Goal: Task Accomplishment & Management: Manage account settings

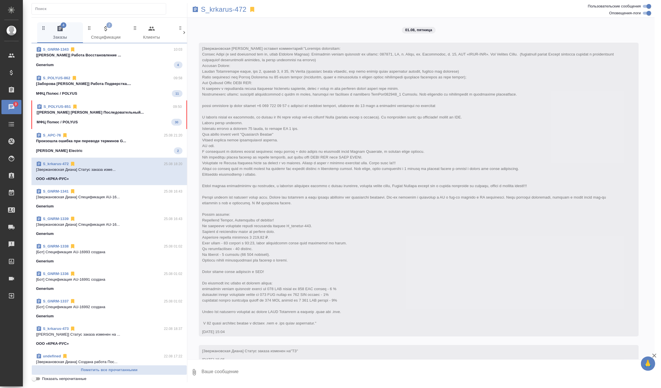
scroll to position [2201, 0]
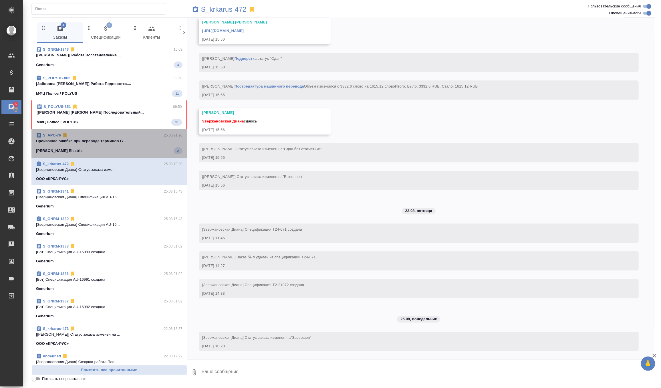
click at [123, 149] on div "Schneider Electric 2" at bounding box center [109, 150] width 146 height 7
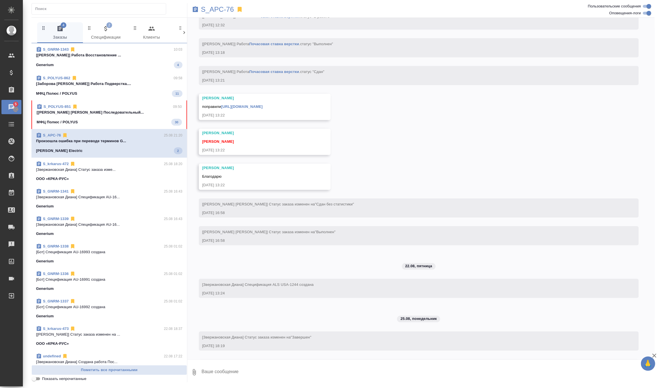
scroll to position [27299, 0]
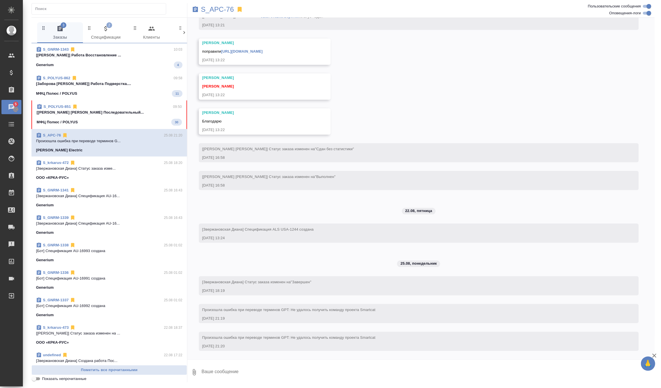
click at [117, 114] on p "[Федотова Ирина] Работа Последовательный..." at bounding box center [109, 113] width 145 height 6
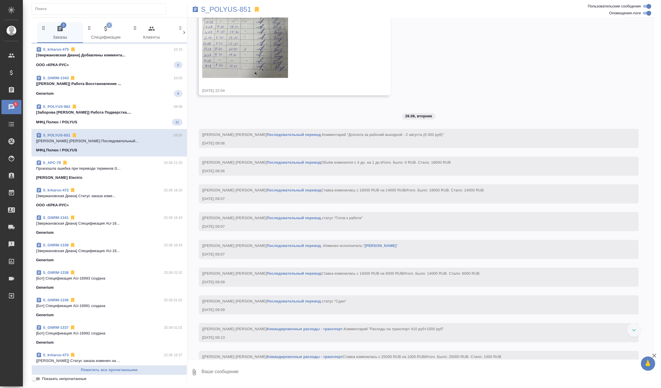
scroll to position [3613, 0]
click at [142, 55] on p "Cтатистика по проекту посчиталась в Smar..." at bounding box center [109, 55] width 146 height 6
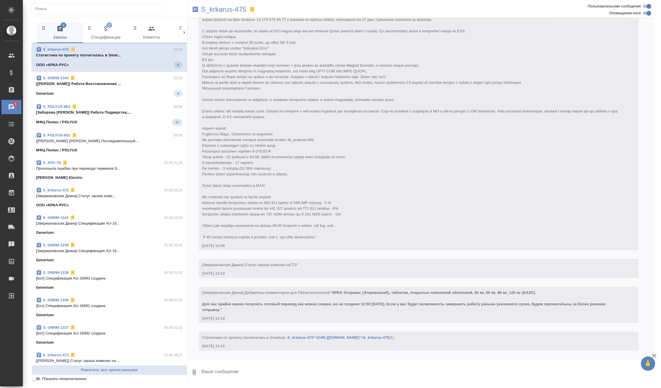
scroll to position [86, 0]
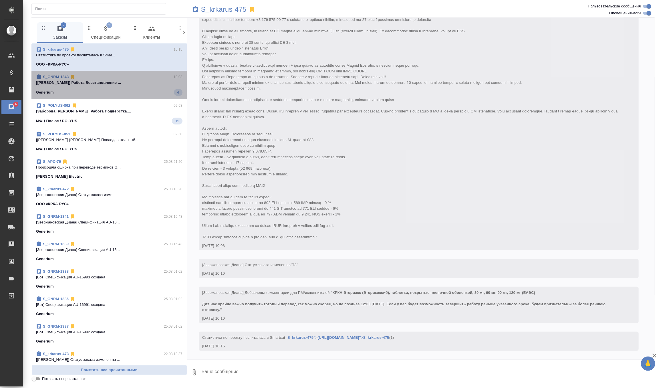
click at [124, 95] on div "Generium 4" at bounding box center [109, 92] width 146 height 7
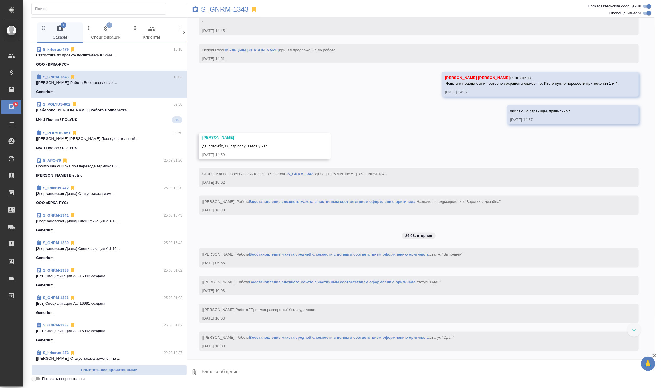
scroll to position [3007, 0]
click at [152, 56] on p "Cтатистика по проекту посчиталась в Smar..." at bounding box center [109, 55] width 146 height 6
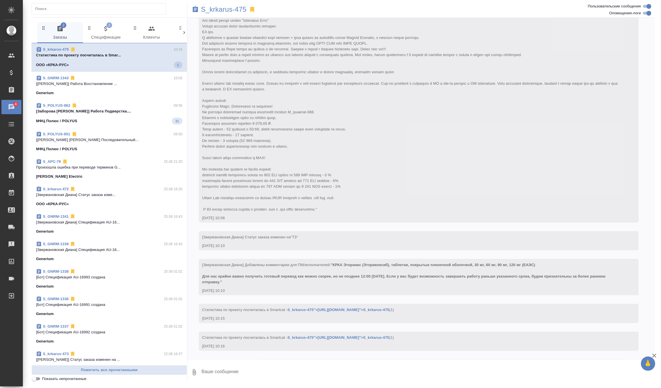
scroll to position [114, 0]
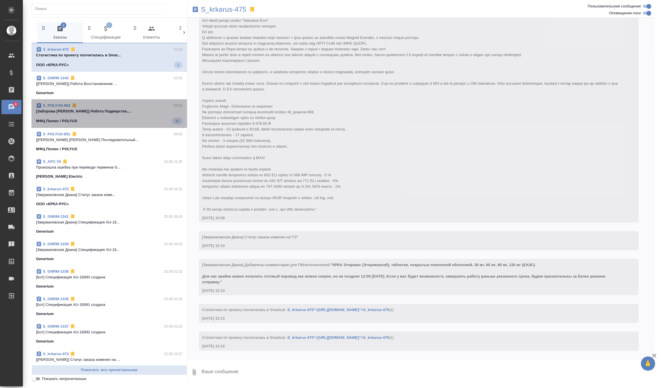
click at [146, 119] on div "МФЦ Полюс / POLYUS 11" at bounding box center [109, 121] width 146 height 7
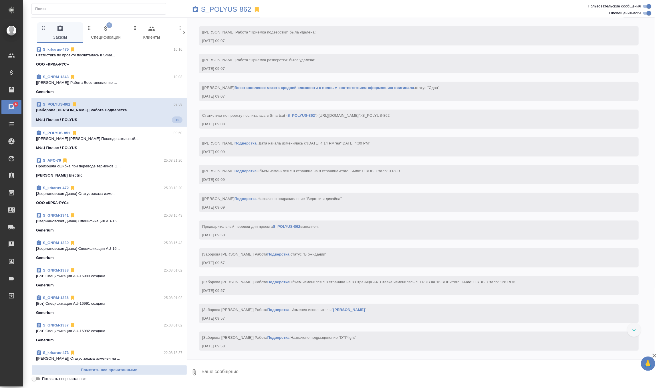
scroll to position [1640, 0]
click at [106, 37] on span "2 Спецификации" at bounding box center [105, 33] width 39 height 16
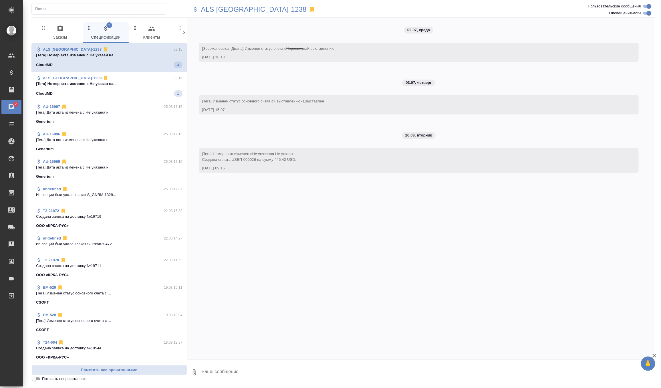
scroll to position [0, 0]
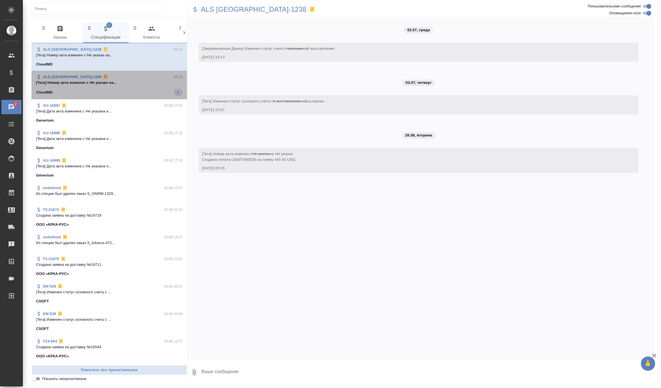
click at [104, 87] on span "ALS USA-1239 09:15 [Tera] Номер акта изменен с Не указан на... CloudMD 1" at bounding box center [109, 85] width 146 height 22
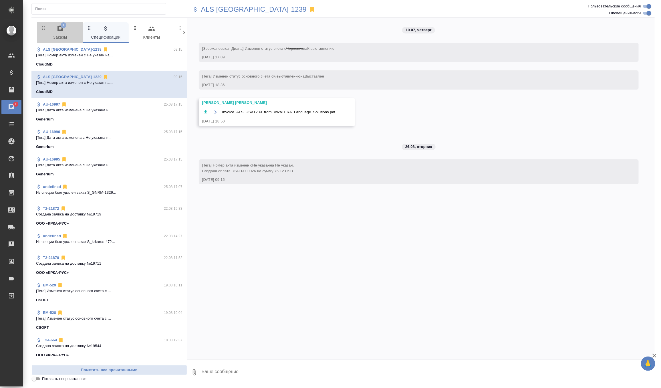
click at [74, 33] on span "1 Заказы" at bounding box center [60, 33] width 39 height 16
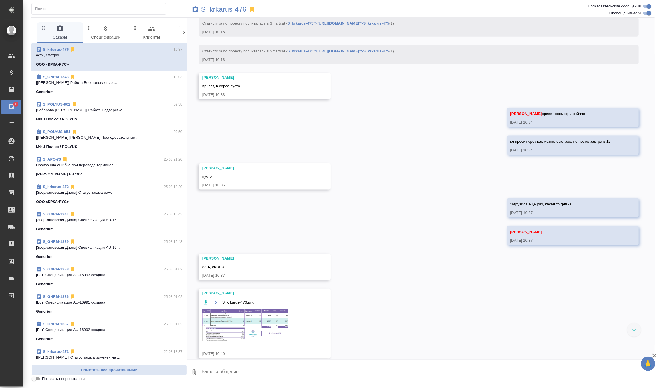
scroll to position [403, 0]
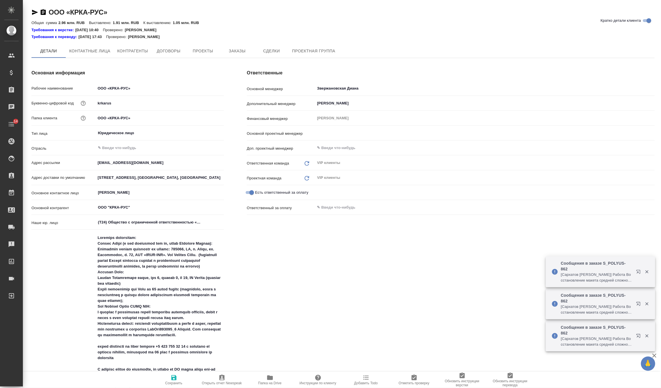
type input "Грабко Мария"
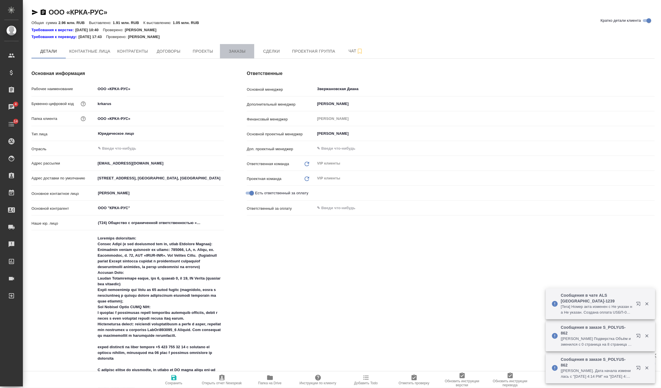
click at [247, 50] on span "Заказы" at bounding box center [236, 51] width 27 height 7
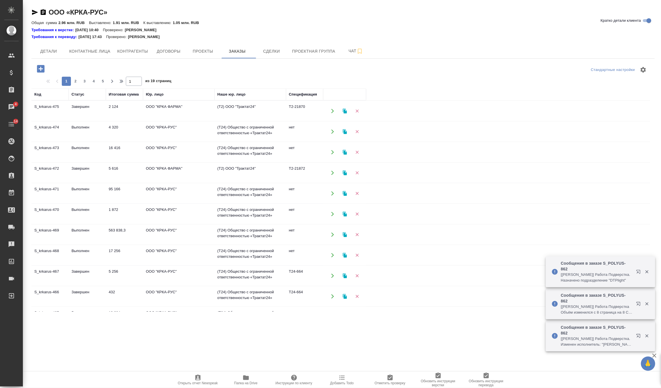
click at [43, 70] on icon "button" at bounding box center [40, 68] width 7 height 7
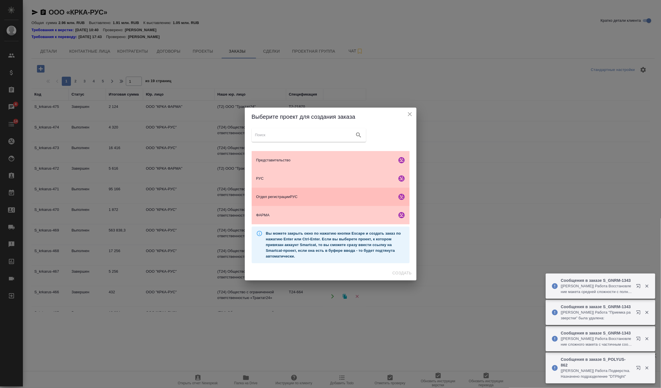
click at [313, 196] on span "Отдел регистрацииРУС" at bounding box center [325, 197] width 138 height 6
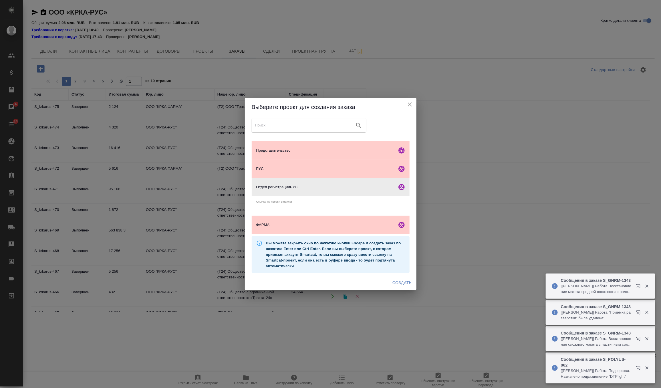
click at [398, 280] on span "Создать" at bounding box center [401, 282] width 19 height 7
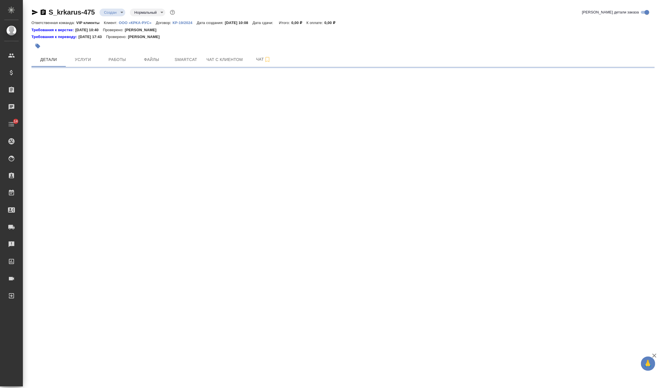
select select "RU"
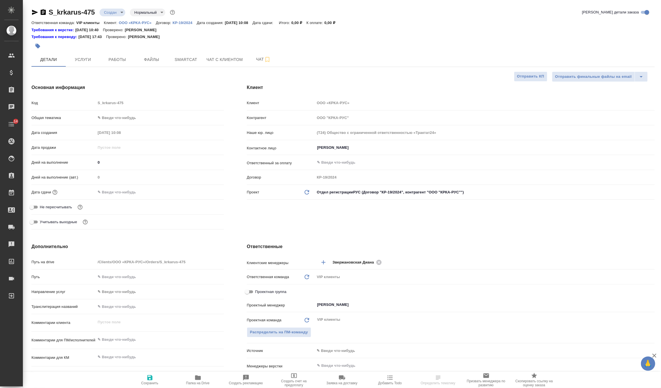
type textarea "x"
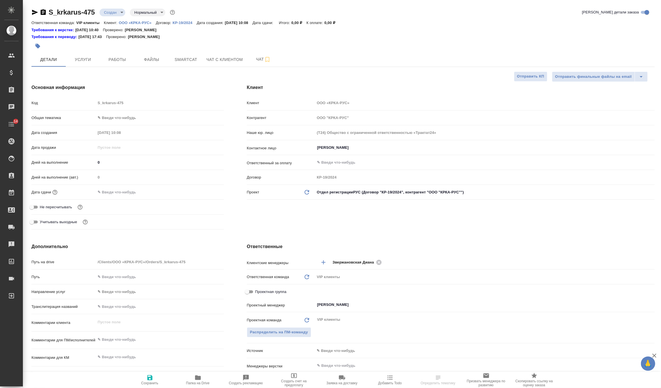
type textarea "x"
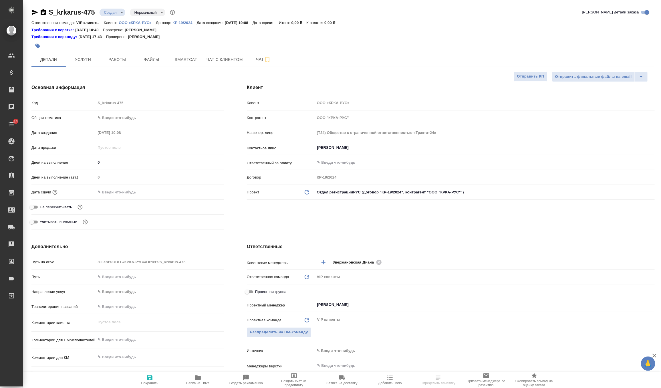
type textarea "x"
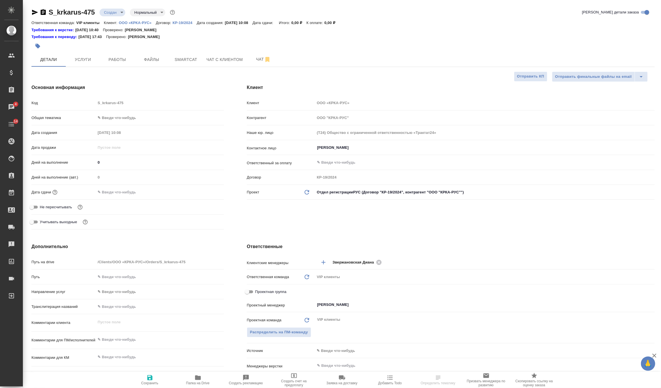
type textarea "x"
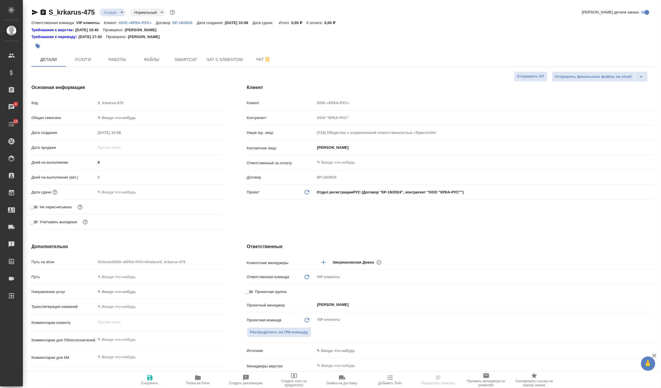
type textarea "x"
click at [142, 55] on button "Файлы" at bounding box center [151, 59] width 34 height 14
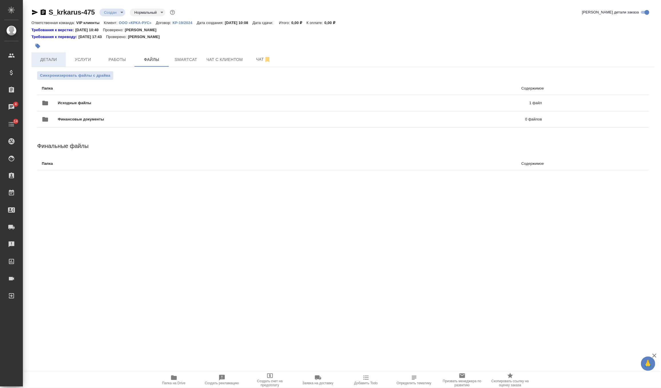
click at [54, 61] on span "Детали" at bounding box center [48, 59] width 27 height 7
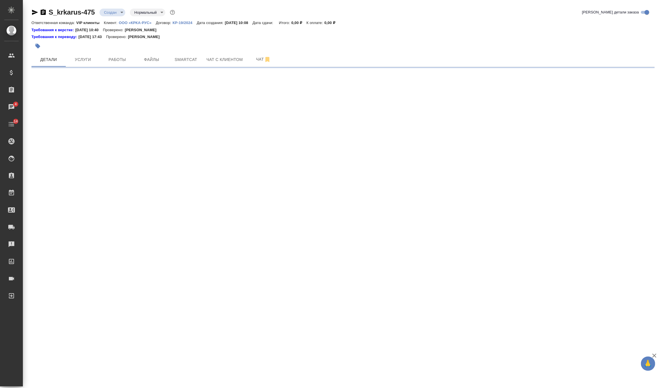
select select "RU"
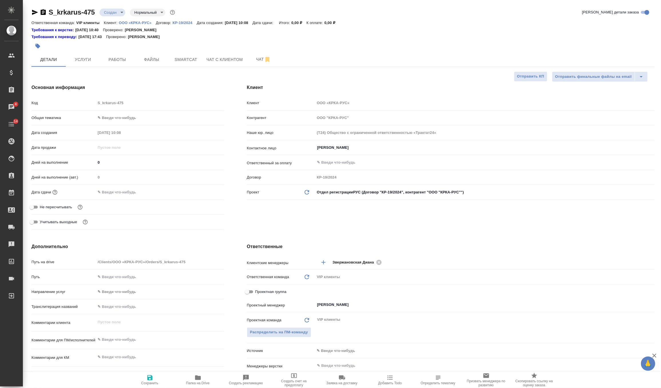
type textarea "x"
click at [36, 46] on icon "button" at bounding box center [37, 46] width 5 height 5
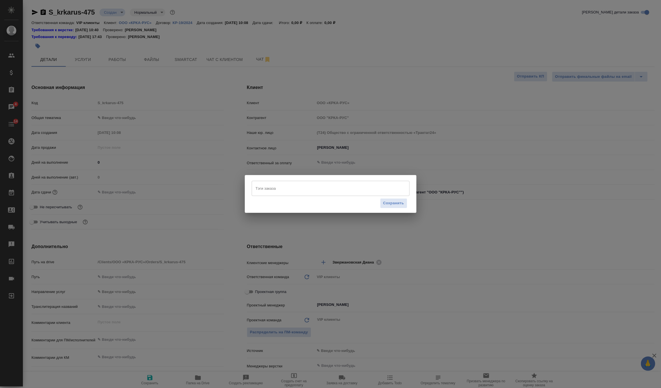
click at [288, 186] on input "Тэги заказа" at bounding box center [325, 188] width 142 height 10
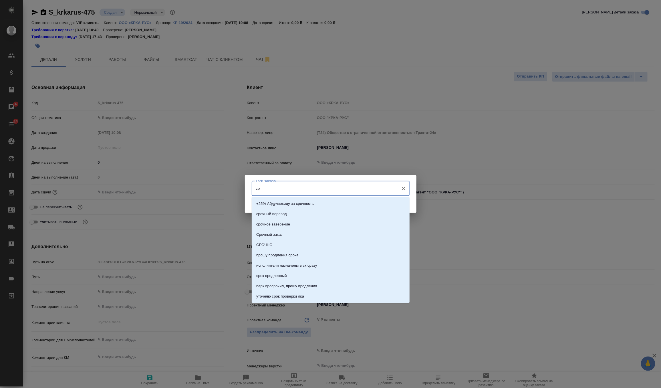
type input "сро"
click at [284, 244] on li "СРОЧНО" at bounding box center [331, 245] width 158 height 10
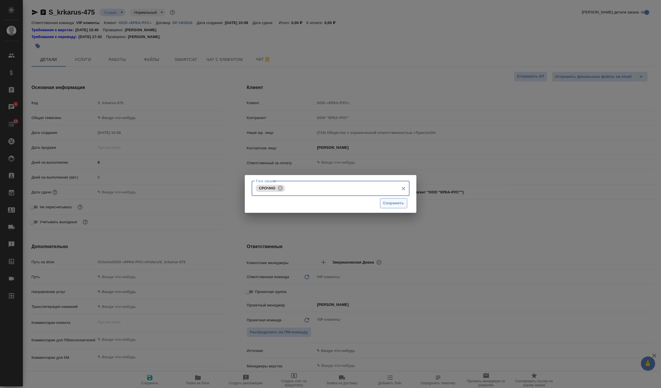
click at [399, 205] on span "Сохранить" at bounding box center [393, 203] width 21 height 7
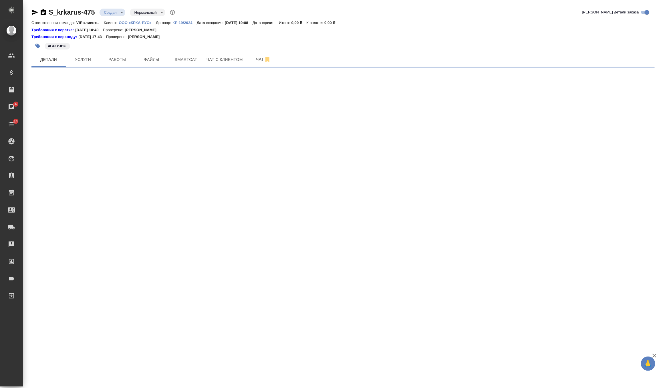
select select "RU"
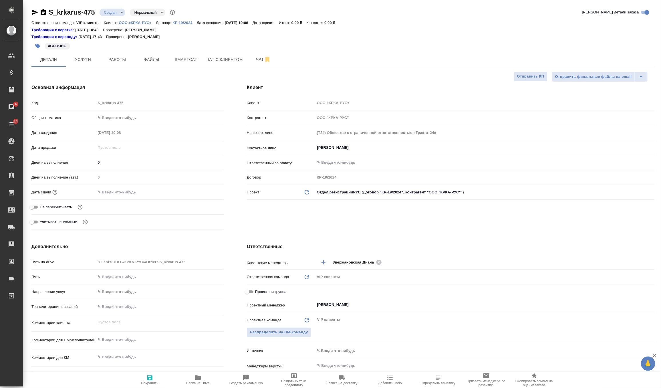
type textarea "x"
click at [111, 192] on input "text" at bounding box center [121, 192] width 50 height 8
click at [208, 188] on icon "button" at bounding box center [207, 191] width 7 height 7
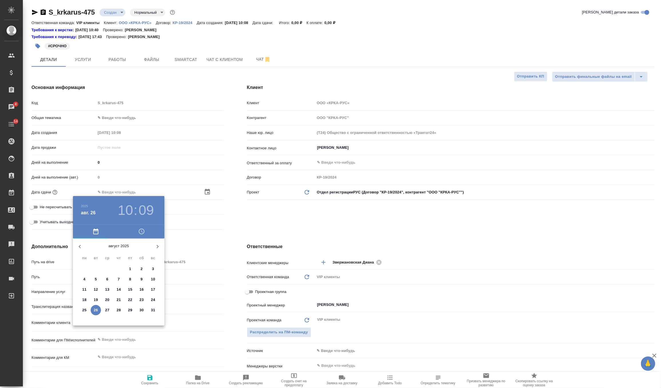
click at [107, 309] on p "27" at bounding box center [107, 310] width 4 height 6
type input "27.08.2025 10:09"
type textarea "x"
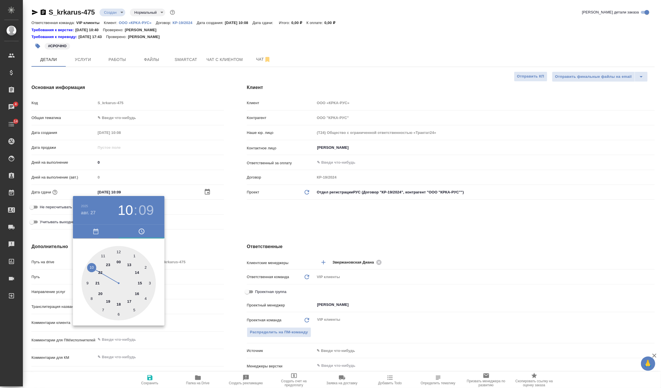
click at [120, 252] on div at bounding box center [119, 283] width 74 height 74
type input "27.08.2025 12:09"
type textarea "x"
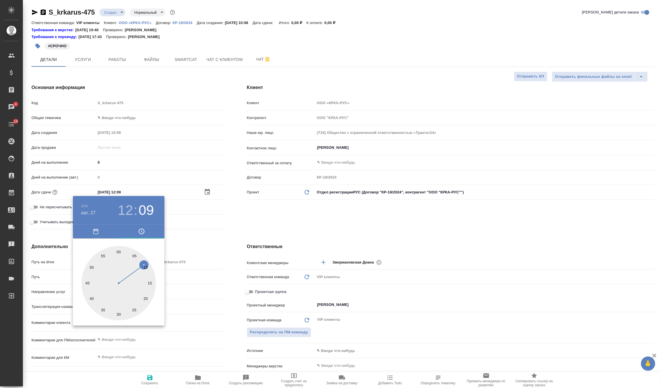
click at [120, 252] on div at bounding box center [119, 283] width 74 height 74
type input "27.08.2025 12:00"
type textarea "x"
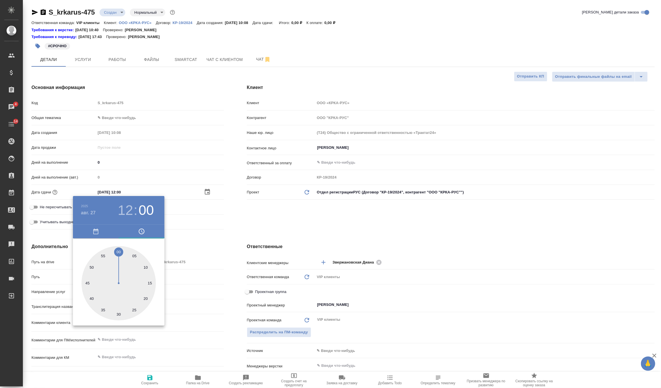
click at [248, 219] on div at bounding box center [330, 194] width 661 height 388
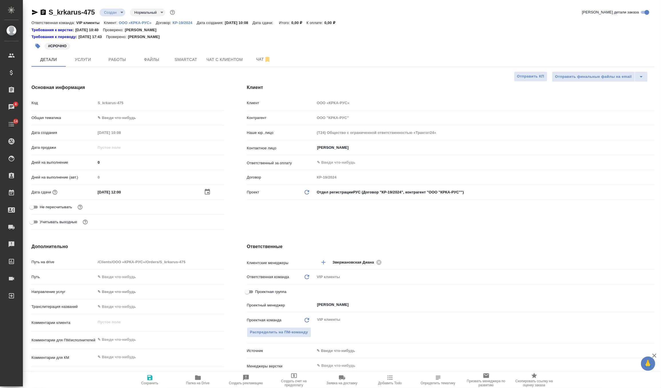
click at [149, 378] on icon "button" at bounding box center [149, 377] width 7 height 7
type textarea "x"
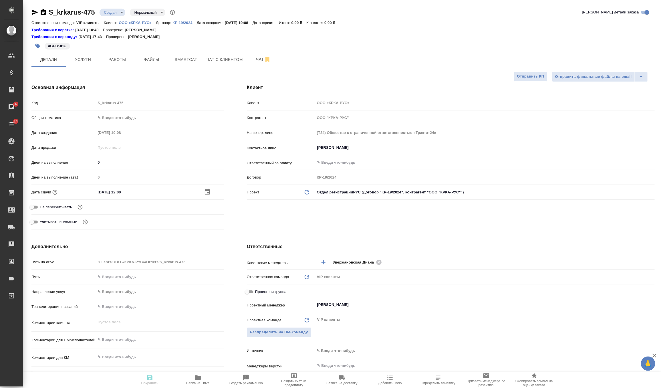
type textarea "x"
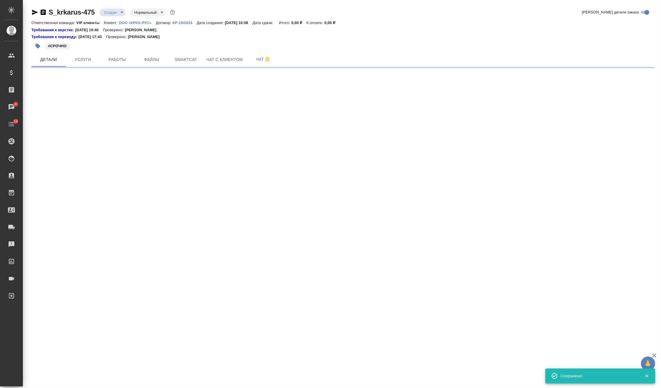
select select "RU"
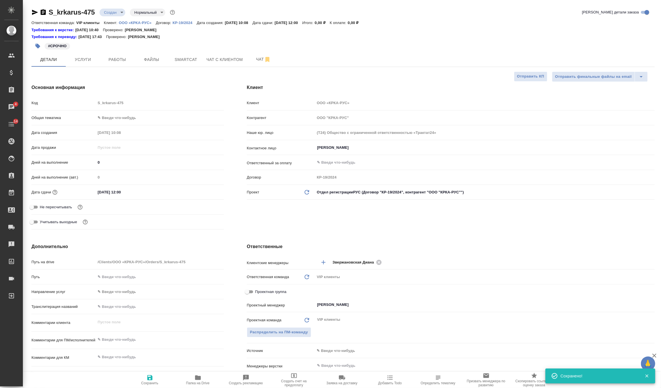
type textarea "x"
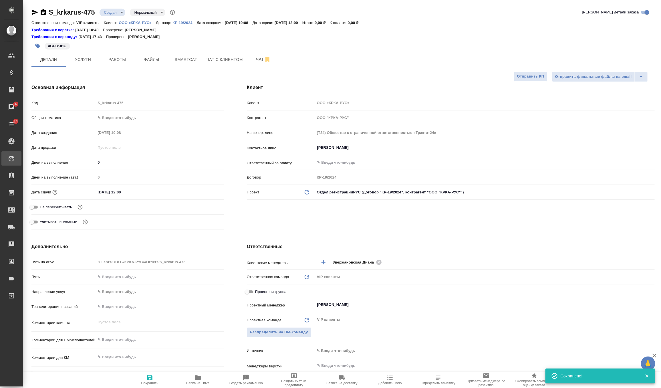
type textarea "x"
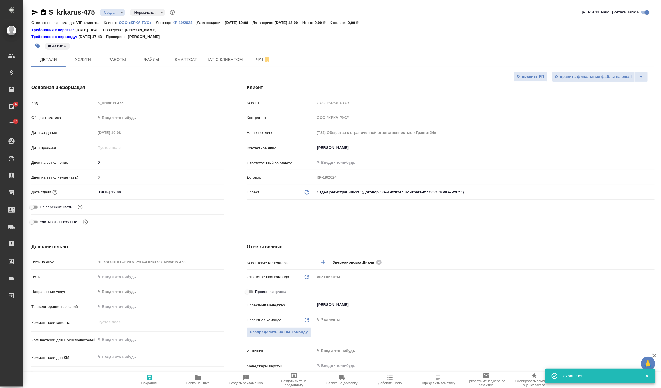
type textarea "x"
click at [145, 60] on span "Файлы" at bounding box center [151, 59] width 27 height 7
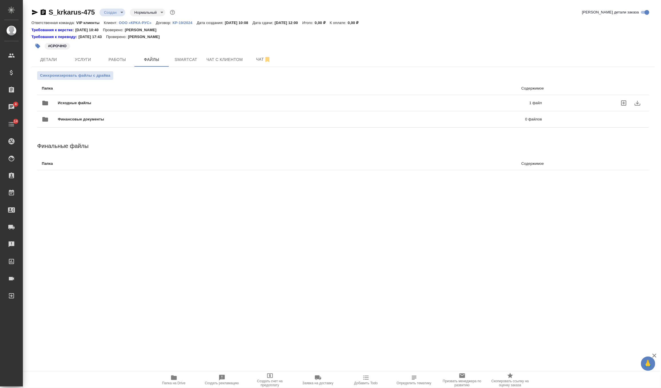
click at [60, 103] on span "Исходные файлы" at bounding box center [184, 103] width 253 height 6
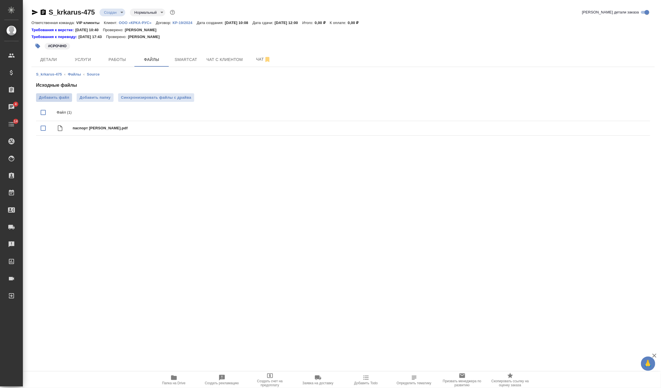
click at [57, 99] on span "Добавить файл" at bounding box center [54, 98] width 30 height 6
click at [0, 0] on input "Добавить файл" at bounding box center [0, 0] width 0 height 0
click at [187, 97] on span "Синхронизировать файлы с драйва" at bounding box center [156, 98] width 70 height 6
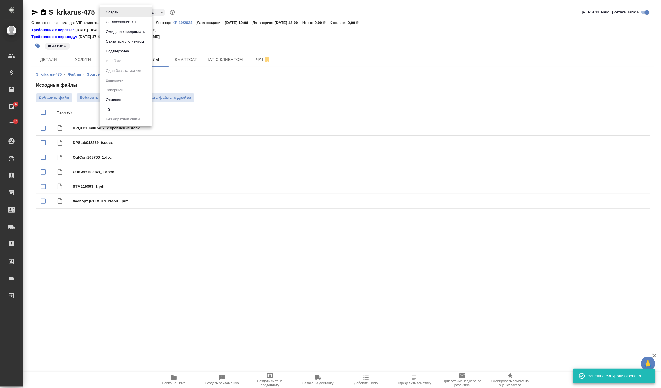
click at [118, 11] on body "🙏 .cls-1 fill:#fff; AWATERA Zverzhanovskaya Diana Клиенты Спецификации Заказы 4…" at bounding box center [330, 194] width 661 height 388
click at [123, 112] on li "ТЗ" at bounding box center [126, 110] width 52 height 10
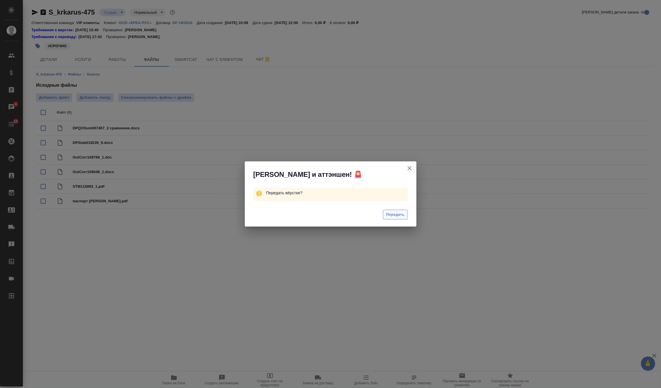
click at [389, 219] on button "Передать" at bounding box center [395, 215] width 25 height 10
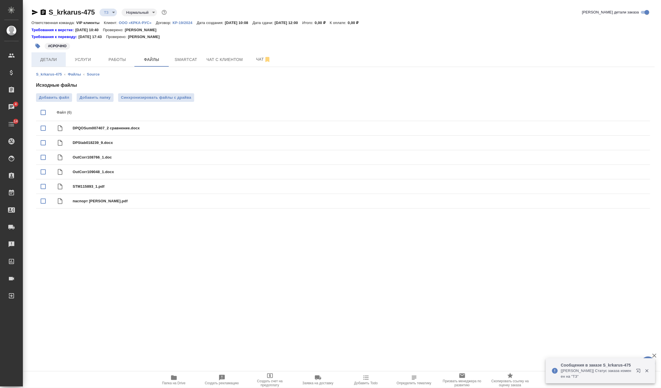
click at [55, 57] on span "Детали" at bounding box center [48, 59] width 27 height 7
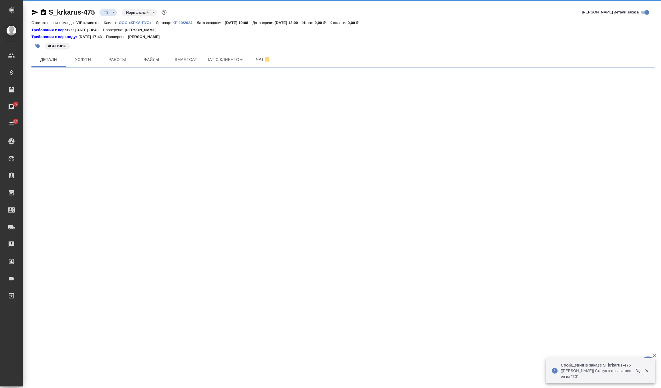
select select "RU"
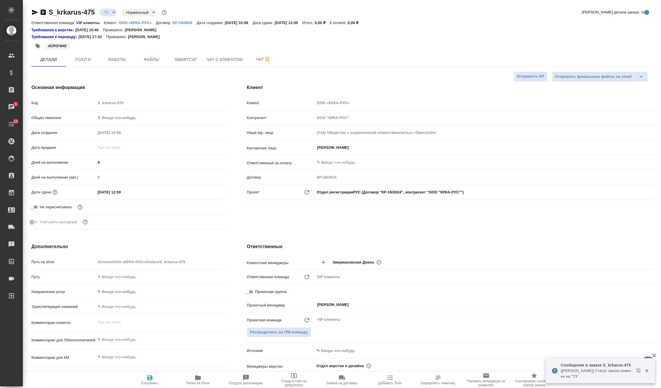
type textarea "x"
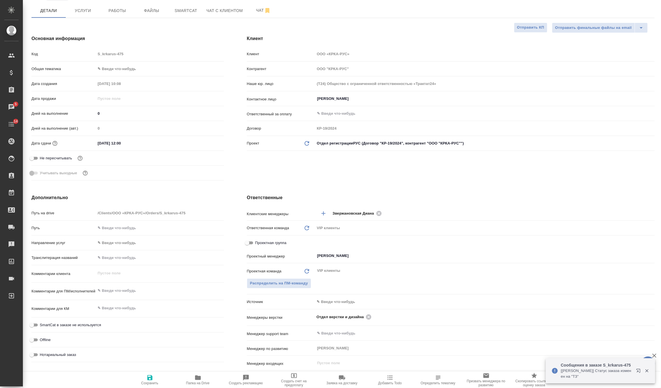
scroll to position [52, 0]
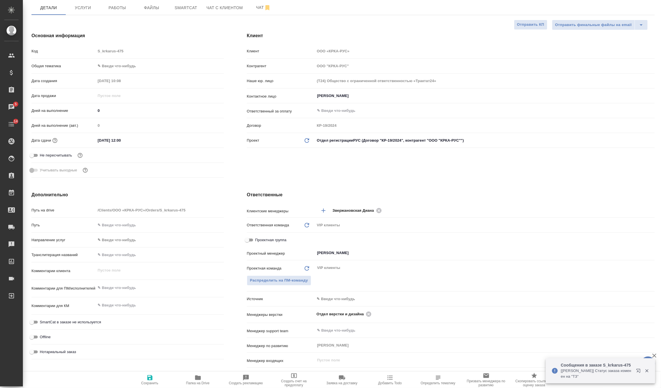
type textarea "x"
click at [110, 285] on textarea at bounding box center [160, 288] width 128 height 10
paste textarea "КРКА Эториакс (Эторикоксиб), таблетки, покрытые пленочной оболочкой, 30 мг, 60 …"
type textarea "x"
type textarea "КРКА Эториакс (Эторикоксиб), таблетки, покрытые пленочной оболочкой, 30 мг, 60 …"
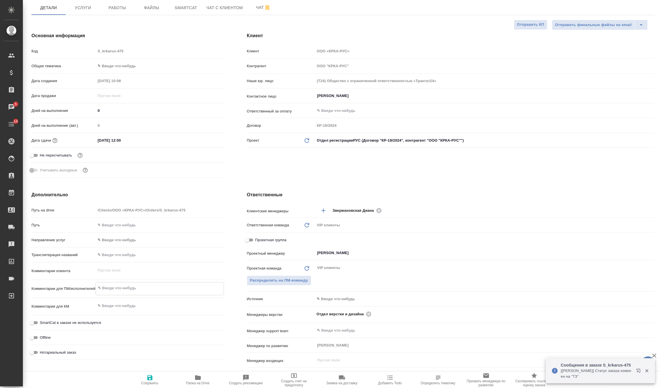
type textarea "x"
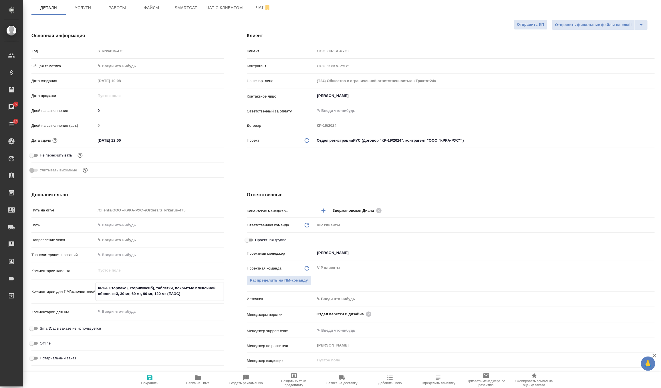
type textarea "КРКА Эториакс (Эторикоксиб), таблетки, покрытые пленочной оболочкой, 30 мг, 60 …"
type textarea "x"
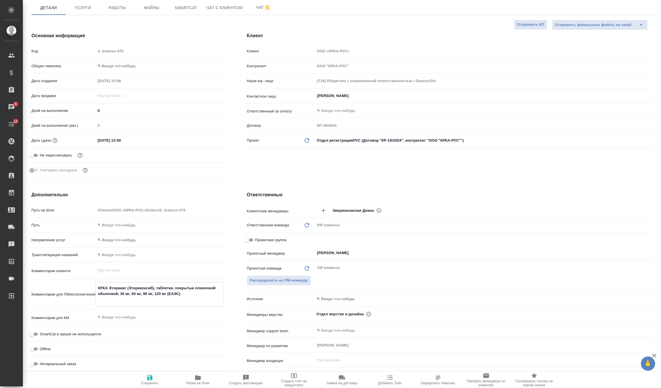
type textarea "КРКА Эториакс (Эторикоксиб), таблетки, покрытые пленочной оболочкой, 30 мг, 60 …"
type textarea "x"
type textarea "КРКА Эториакс (Эторикоксиб), таблетки, покрытые пленочной оболочкой, 30 мг, 60 …"
type textarea "x"
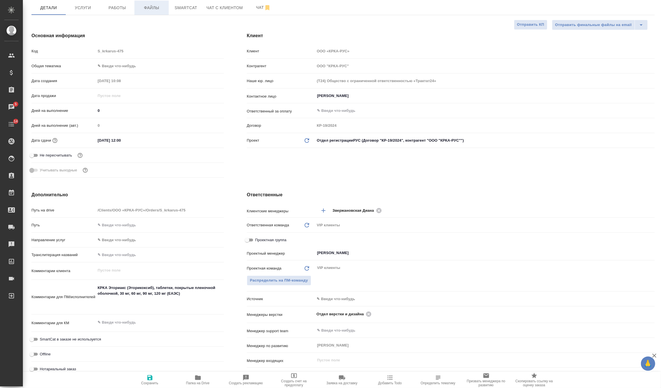
type textarea "x"
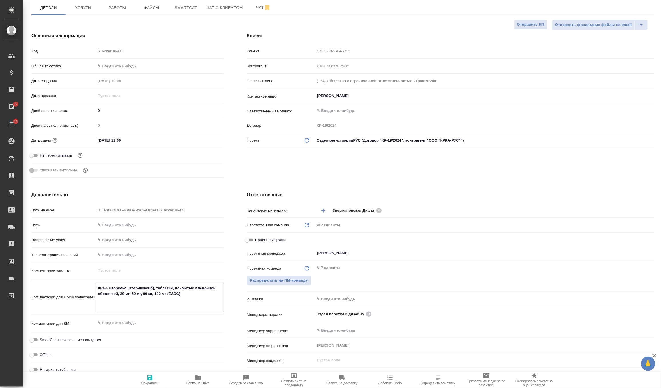
paste textarea "Для нас крайне важно получить готовый перевод как можно скорее, но не позднее 1…"
type textarea "x"
type textarea "КРКА Эториакс (Эторикоксиб), таблетки, покрытые пленочной оболочкой, 30 мг, 60 …"
type textarea "x"
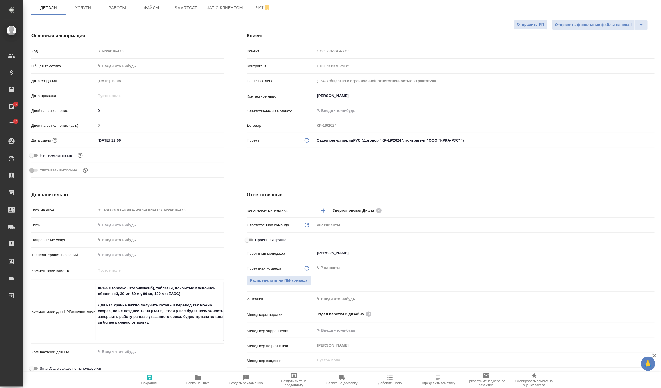
type textarea "x"
type textarea "КРКА Эториакс (Эторикоксиб), таблетки, покрытые пленочной оболочкой, 30 мг, 60 …"
type textarea "x"
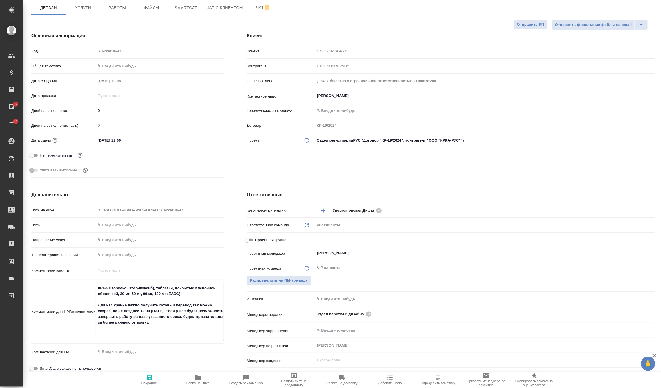
type textarea "КРКА Эториакс (Эторикоксиб), таблетки, покрытые пленочной оболочкой, 30 мг, 60 …"
type textarea "x"
type textarea "КРКА Эториакс (Эторикоксиб), таблетки, покрытые пленочной оболочкой, 30 мг, 60 …"
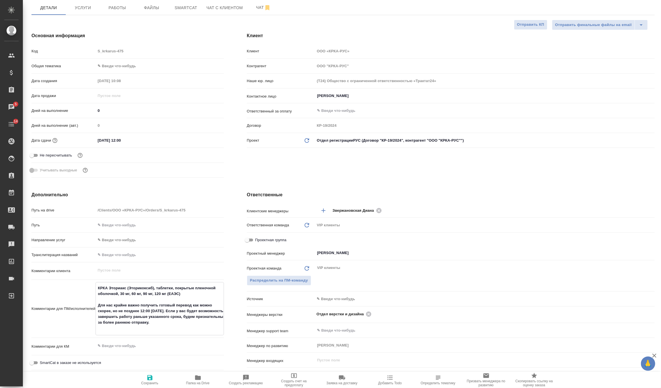
type textarea "x"
type textarea "КРКА Эториакс (Эторикоксиб), таблетки, покрытые пленочной оболочкой, 30 мг, 60 …"
type textarea "x"
click at [150, 379] on icon "button" at bounding box center [149, 377] width 7 height 7
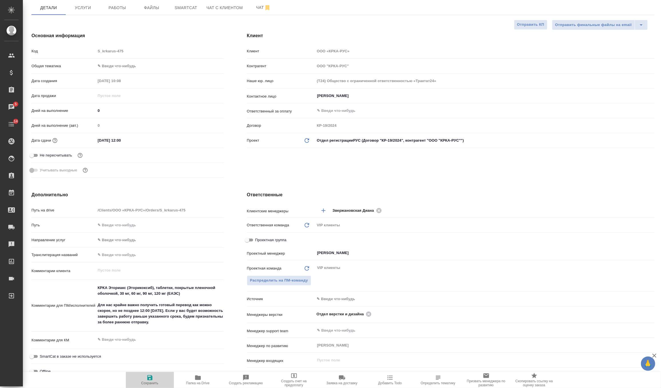
type textarea "x"
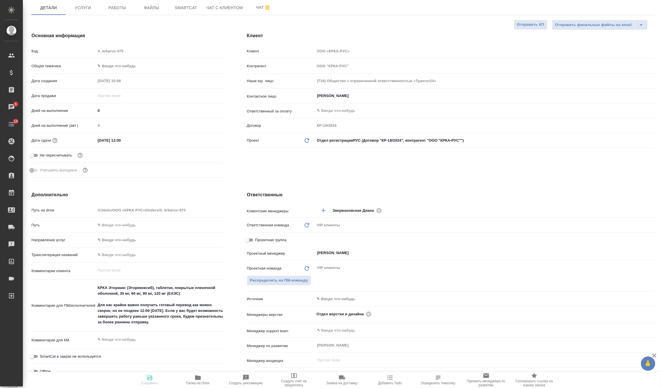
type textarea "x"
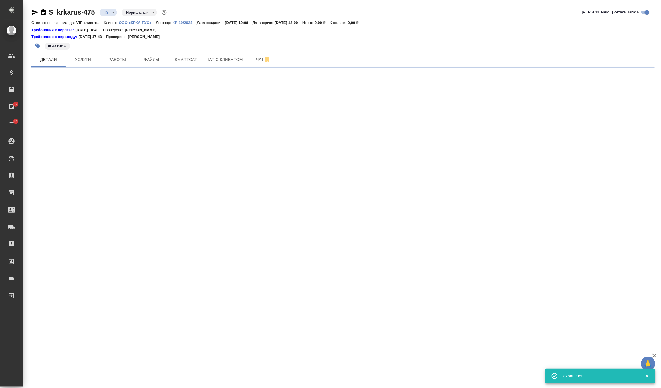
scroll to position [0, 0]
select select "RU"
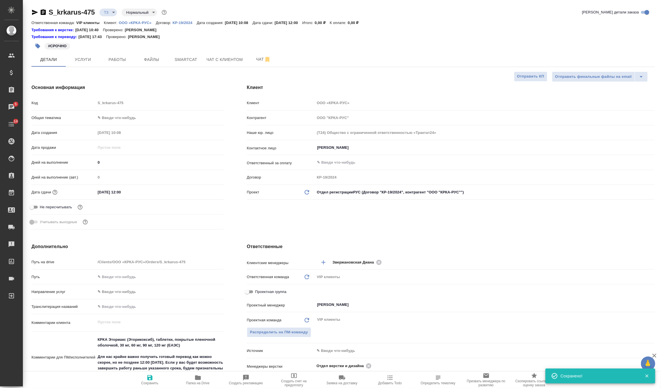
type textarea "x"
drag, startPoint x: 191, startPoint y: 344, endPoint x: 88, endPoint y: 330, distance: 103.6
click at [88, 330] on div "Путь на drive /Clients/ООО «КРКА-РУС»/Orders/S_krkarus-475 Путь Направление усл…" at bounding box center [127, 352] width 192 height 191
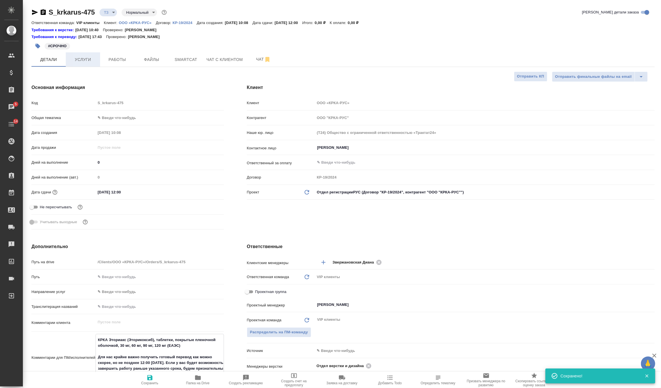
type textarea "x"
click at [89, 62] on span "Услуги" at bounding box center [82, 59] width 27 height 7
type textarea "x"
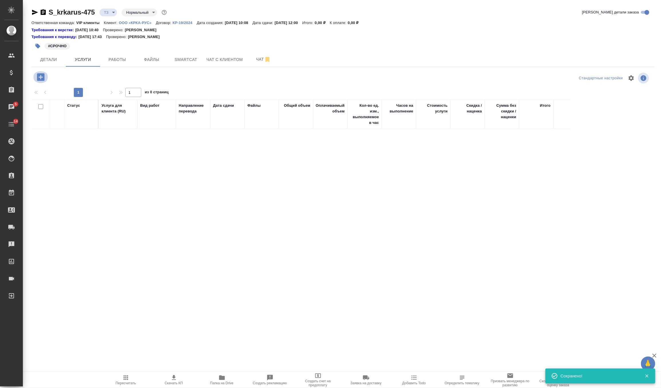
click at [39, 81] on icon "button" at bounding box center [41, 77] width 10 height 10
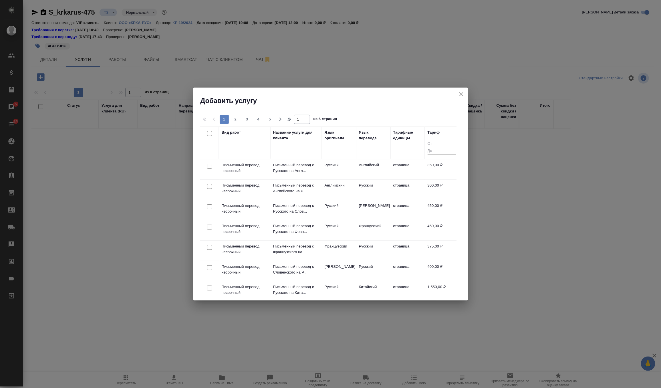
click at [209, 185] on input "checkbox" at bounding box center [209, 186] width 5 height 5
checkbox input "true"
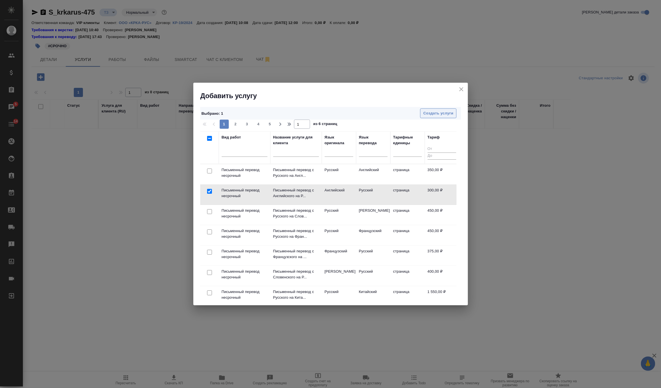
click at [435, 117] on button "Создать услуги" at bounding box center [438, 113] width 36 height 10
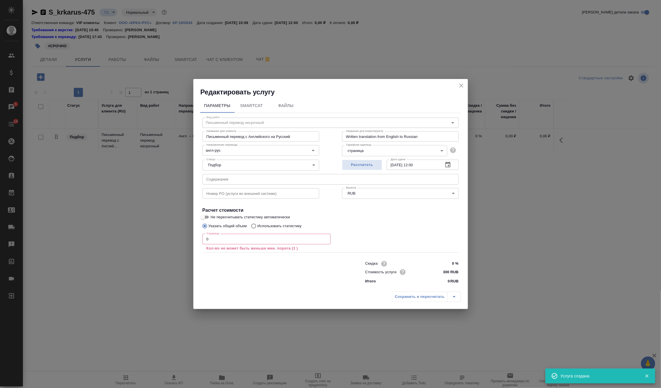
click at [232, 177] on input "text" at bounding box center [330, 179] width 256 height 10
paste input "КРКА Эториакс (Эторикоксиб), таблетки, покрытые пленочной оболочкой, 30 мг, 60 …"
type input "КРКА Эториакс (Эторикоксиб), таблетки, покрытые пленочной оболочкой, 30 мг, 60 …"
click at [224, 239] on input "0" at bounding box center [266, 239] width 128 height 10
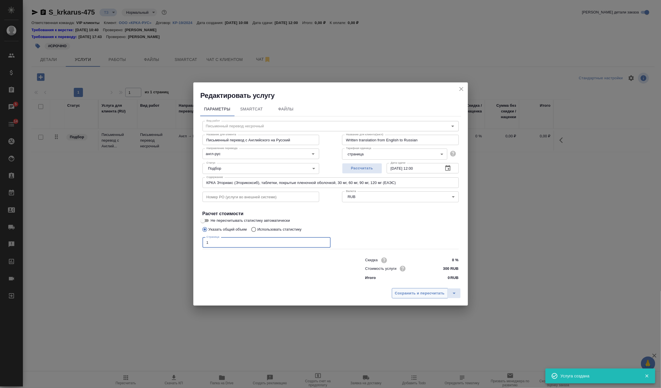
type input "1"
click at [408, 295] on span "Сохранить и пересчитать" at bounding box center [420, 293] width 50 height 7
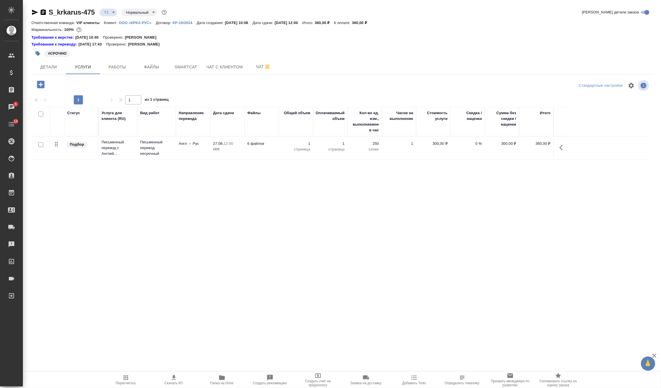
click at [124, 383] on span "Пересчитать" at bounding box center [126, 383] width 20 height 4
click at [119, 382] on span "Пересчитать" at bounding box center [126, 383] width 20 height 4
click at [40, 144] on input "checkbox" at bounding box center [40, 144] width 5 height 5
checkbox input "true"
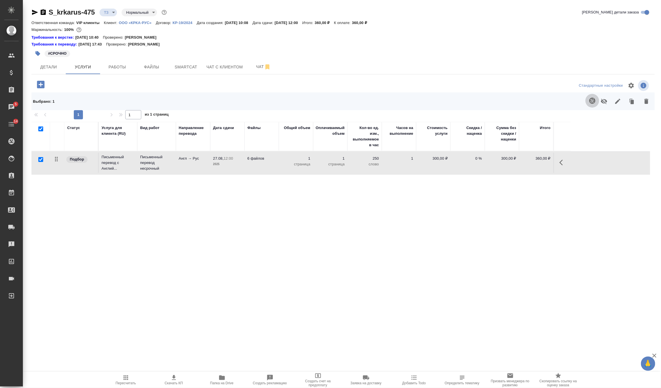
click at [593, 99] on icon "button" at bounding box center [592, 101] width 6 height 6
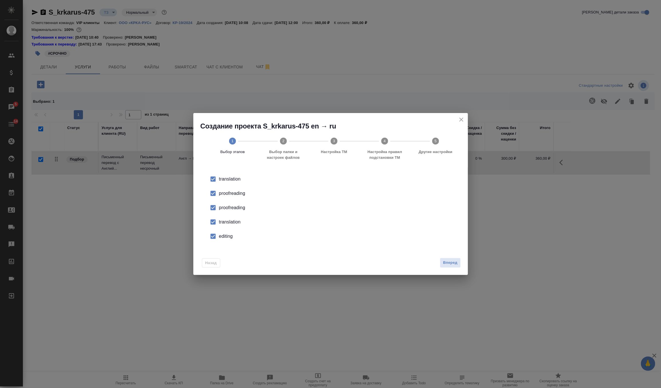
click at [236, 205] on div "proofreading" at bounding box center [336, 207] width 235 height 7
click at [226, 224] on div "translation" at bounding box center [336, 222] width 235 height 7
click at [222, 237] on div "editing" at bounding box center [336, 236] width 235 height 7
click at [453, 263] on span "Вперед" at bounding box center [450, 262] width 14 height 7
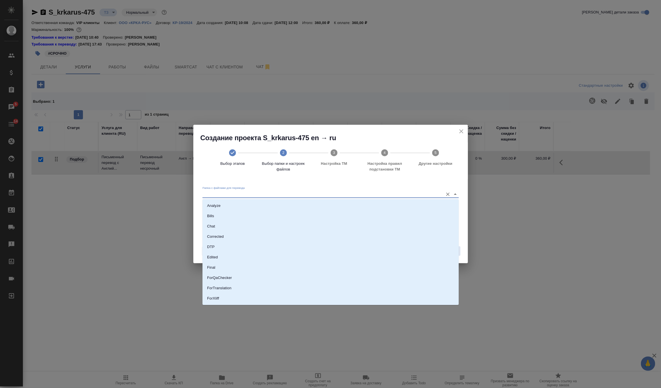
click at [358, 196] on input "Папка с файлами для перевода" at bounding box center [321, 193] width 238 height 7
click at [225, 281] on li "Source" at bounding box center [330, 279] width 256 height 10
type input "Source"
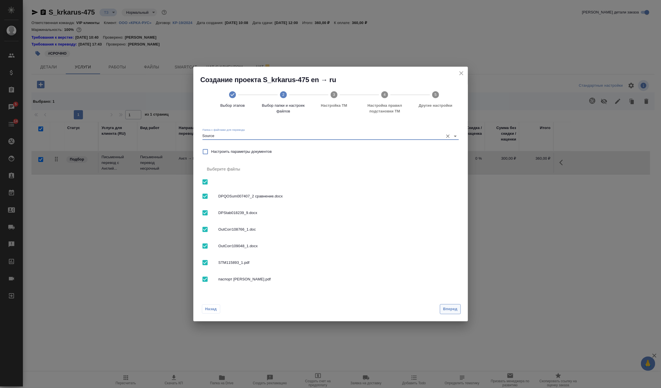
click at [443, 308] on span "Вперед" at bounding box center [450, 309] width 14 height 7
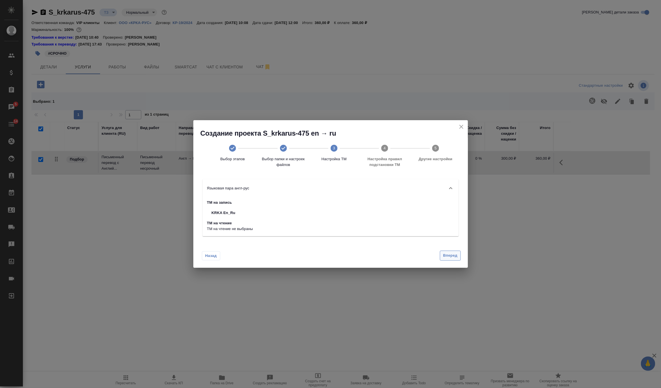
click at [452, 253] on span "Вперед" at bounding box center [450, 255] width 14 height 7
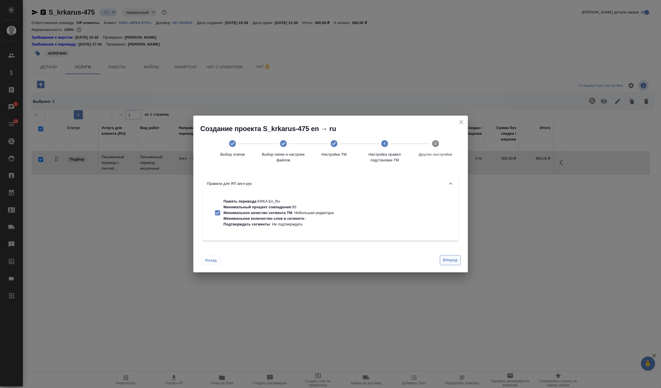
click at [450, 262] on span "Вперед" at bounding box center [450, 260] width 14 height 7
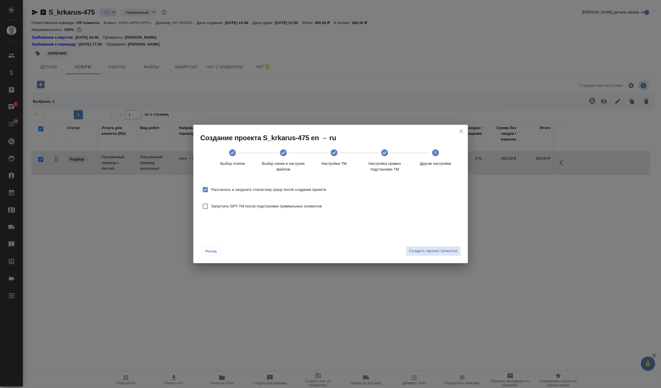
click at [318, 189] on span "Рассчитать и загрузить статистику сразу после создания проекта" at bounding box center [268, 190] width 115 height 6
click at [211, 189] on input "Рассчитать и загрузить статистику сразу после создания проекта" at bounding box center [205, 190] width 12 height 12
checkbox input "false"
click at [429, 252] on span "Создать проект Smartcat" at bounding box center [433, 251] width 48 height 7
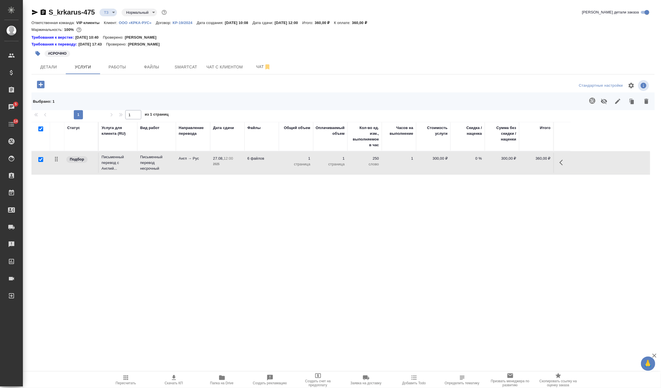
click at [45, 12] on icon "button" at bounding box center [43, 12] width 5 height 6
click at [144, 24] on p "ООО «КРКА-РУС»" at bounding box center [137, 23] width 37 height 4
click at [35, 12] on icon "button" at bounding box center [34, 12] width 7 height 7
click at [135, 157] on td "Письменный перевод с Англий..." at bounding box center [118, 162] width 39 height 23
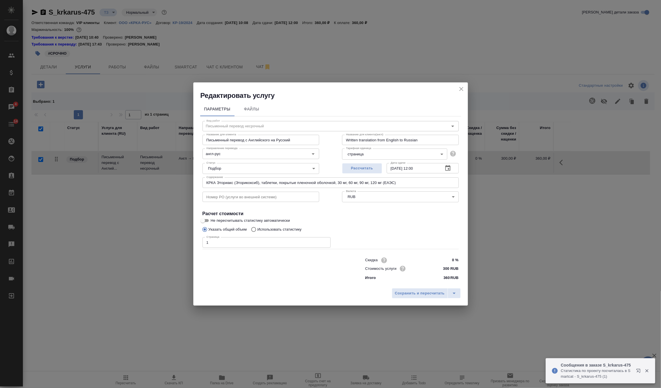
click at [252, 250] on div "Скидка 0 % Стоимость услуги 300 RUB Итого 360 RUB" at bounding box center [330, 269] width 279 height 48
click at [253, 241] on input "1" at bounding box center [266, 242] width 128 height 10
type input "18"
click at [425, 292] on span "Сохранить и пересчитать" at bounding box center [420, 293] width 50 height 7
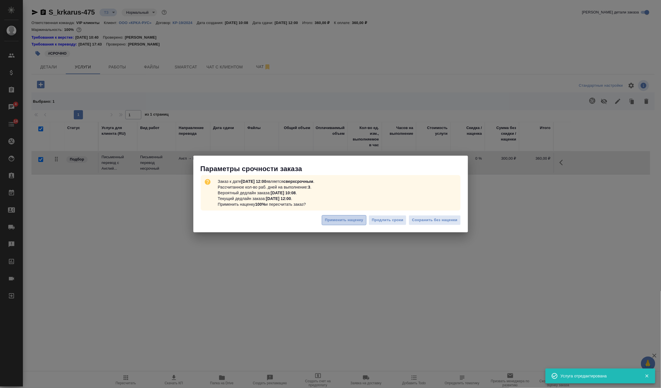
click at [344, 222] on span "Применить наценку" at bounding box center [344, 220] width 38 height 7
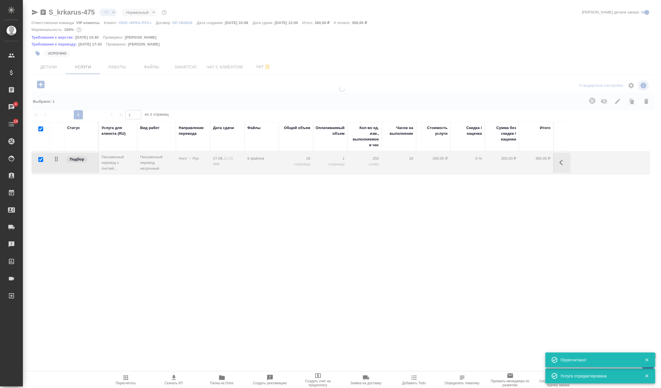
type input "urgent"
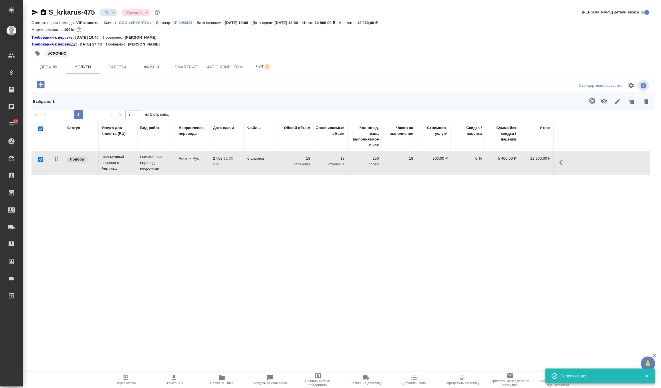
click at [39, 12] on div at bounding box center [38, 12] width 15 height 7
click at [33, 11] on icon "button" at bounding box center [35, 12] width 6 height 5
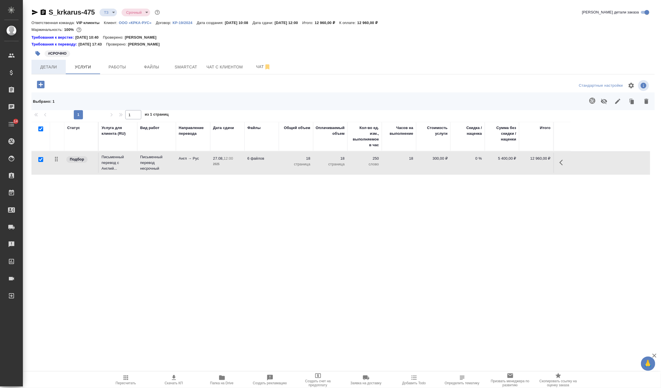
click at [51, 63] on button "Детали" at bounding box center [48, 67] width 34 height 14
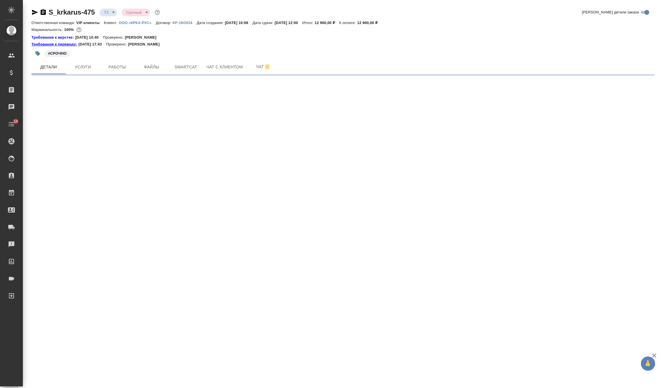
select select "RU"
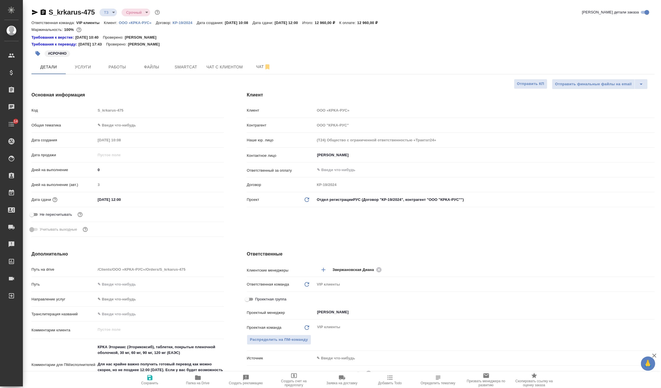
type textarea "x"
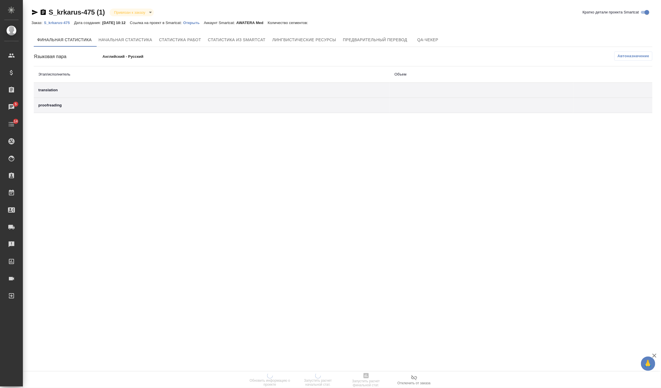
click at [201, 21] on p "Открыть" at bounding box center [193, 23] width 21 height 4
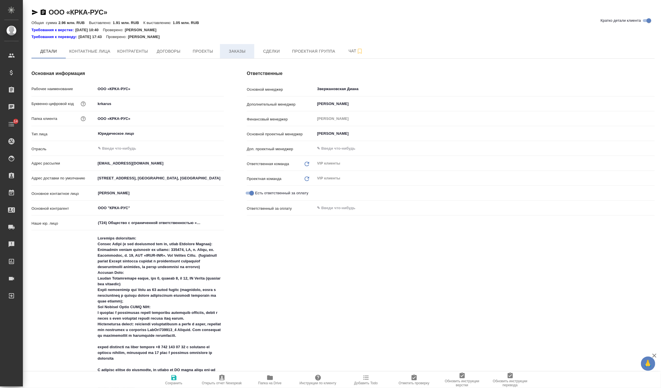
click at [245, 50] on span "Заказы" at bounding box center [236, 51] width 27 height 7
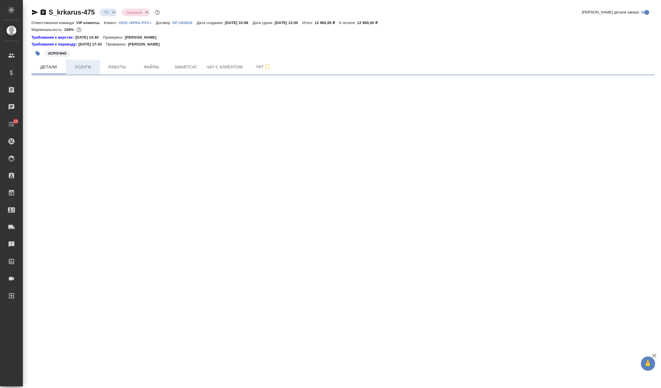
select select "RU"
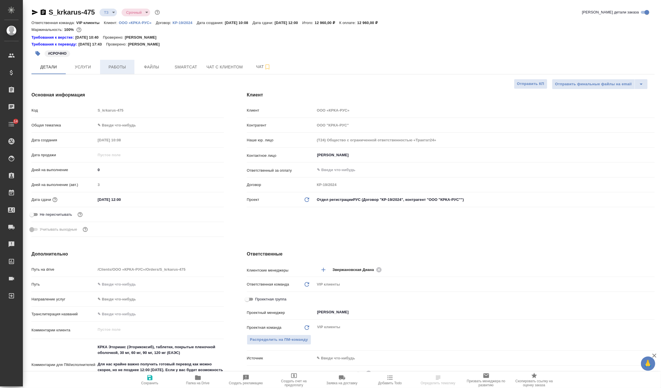
type textarea "x"
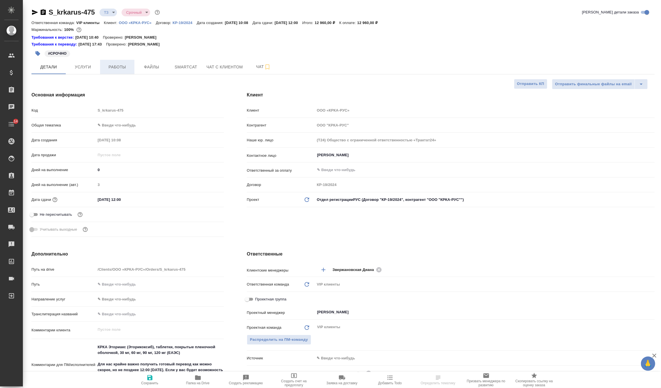
type textarea "x"
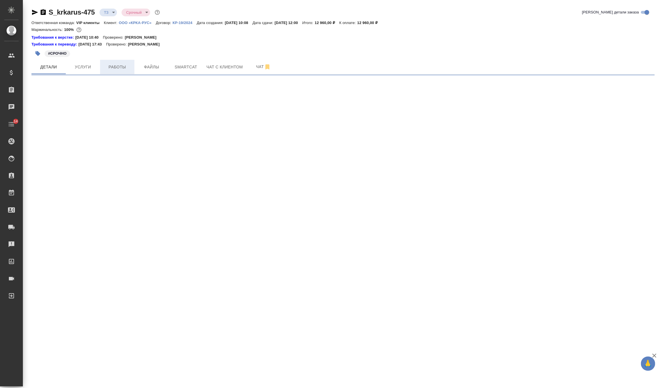
select select "RU"
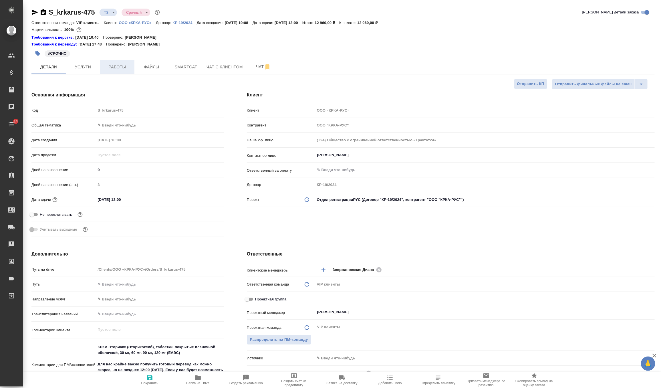
type textarea "x"
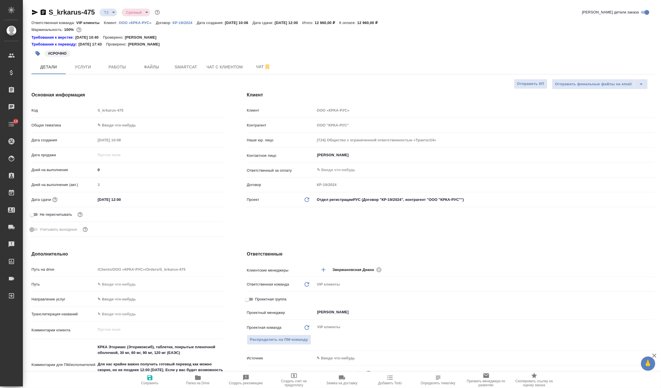
type textarea "x"
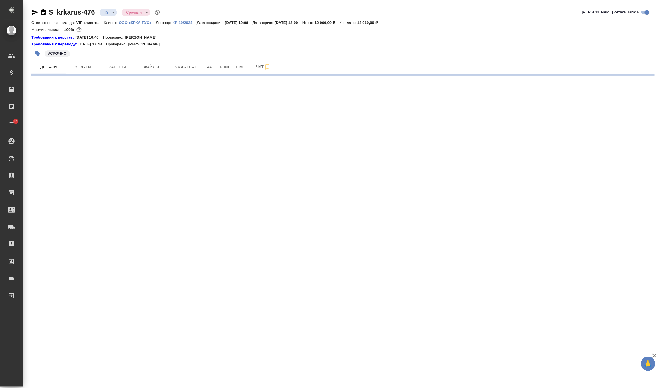
select select "RU"
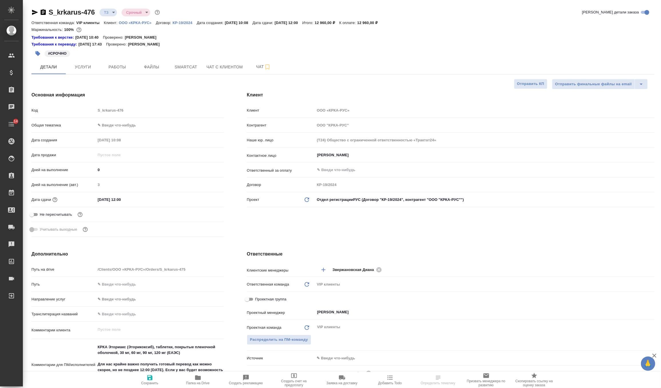
type textarea "x"
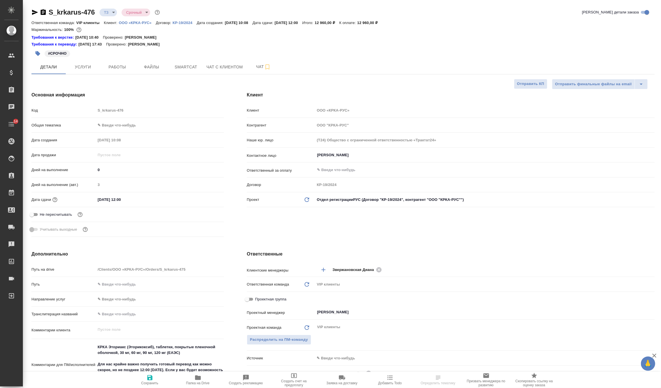
type textarea "x"
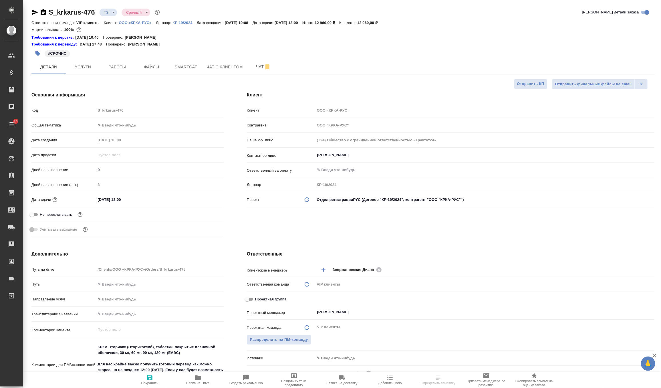
type textarea "x"
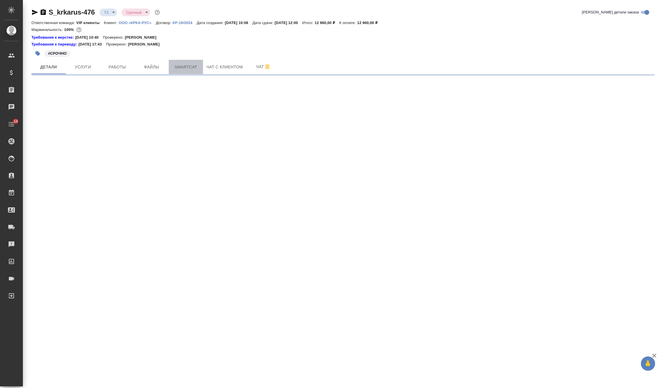
click at [184, 68] on span "Smartcat" at bounding box center [185, 66] width 27 height 7
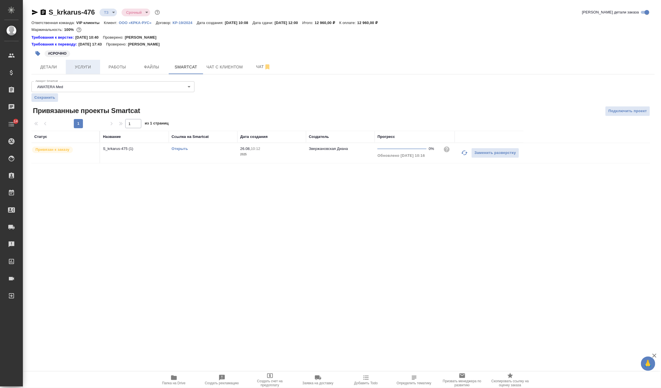
click at [93, 64] on span "Услуги" at bounding box center [82, 66] width 27 height 7
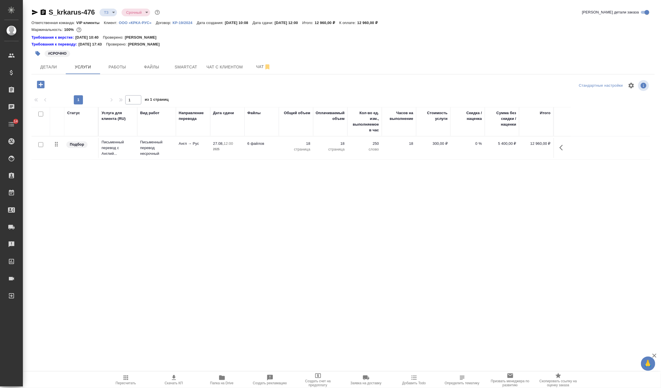
click at [33, 11] on icon "button" at bounding box center [35, 12] width 6 height 5
click at [257, 68] on span "Чат" at bounding box center [263, 66] width 27 height 7
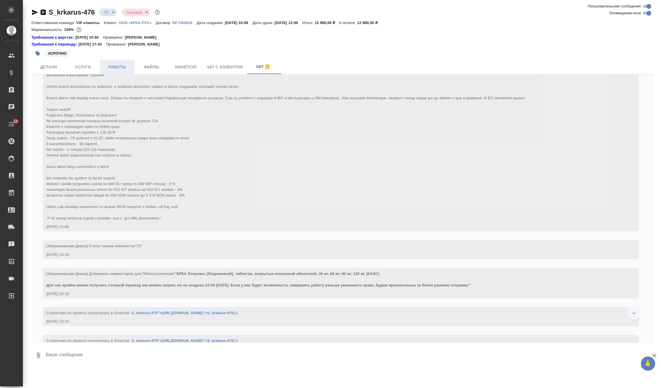
scroll to position [176, 0]
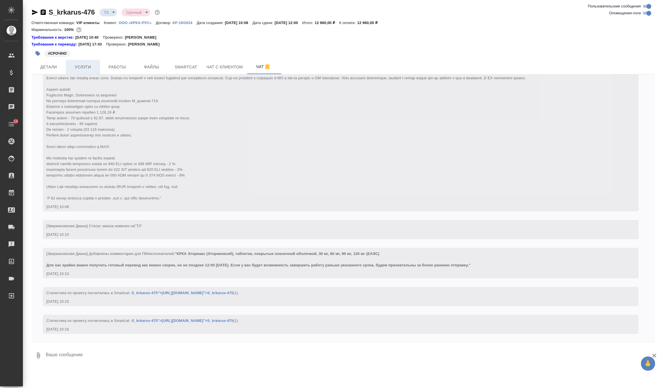
click at [90, 66] on span "Услуги" at bounding box center [82, 66] width 27 height 7
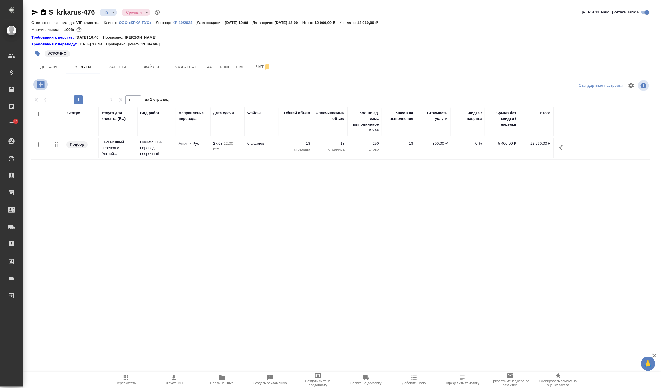
click at [37, 82] on icon "button" at bounding box center [40, 84] width 7 height 7
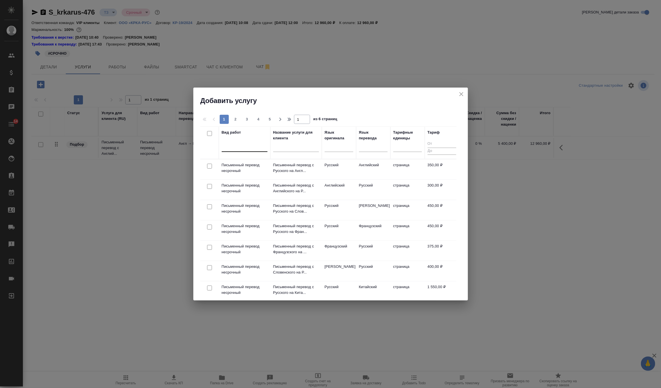
click at [247, 149] on div at bounding box center [245, 146] width 46 height 8
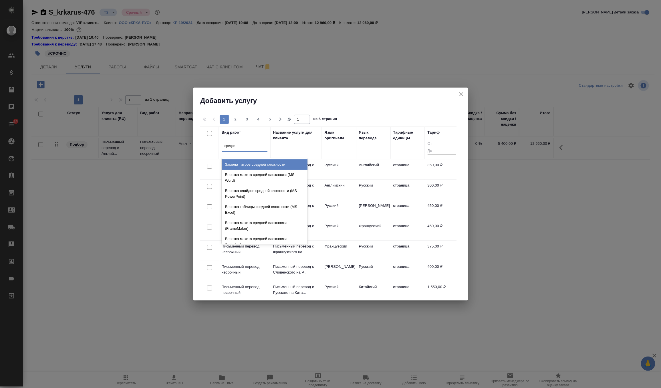
type input "средней"
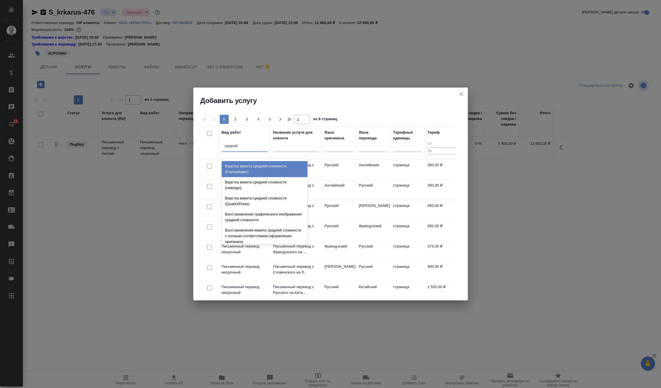
scroll to position [61, 0]
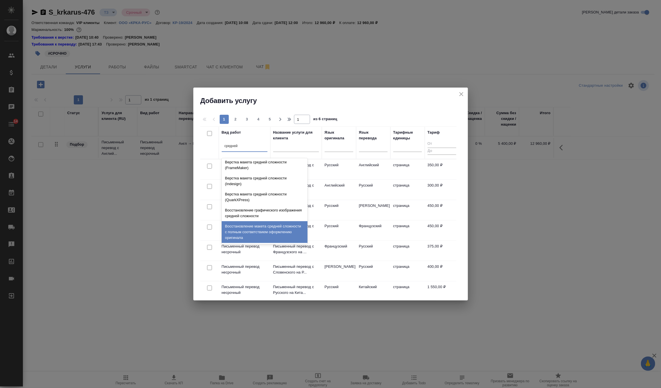
click at [263, 233] on div "Восстановление макета средней сложности с полным соответствием оформлению ориги…" at bounding box center [265, 232] width 86 height 22
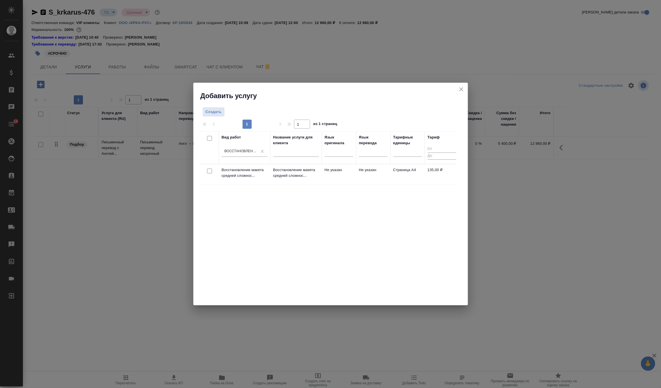
click at [210, 168] on input "checkbox" at bounding box center [209, 170] width 5 height 5
checkbox input "true"
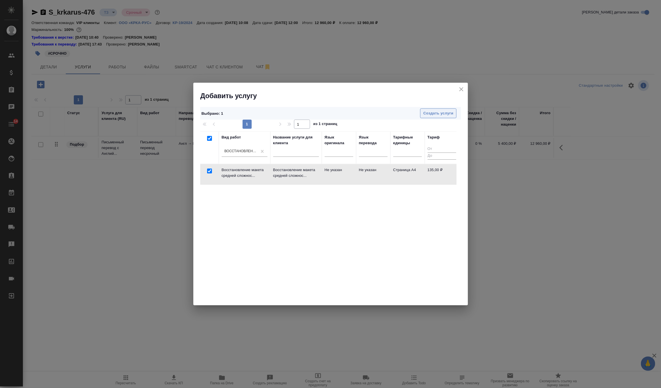
click at [436, 111] on span "Создать услуги" at bounding box center [438, 113] width 30 height 7
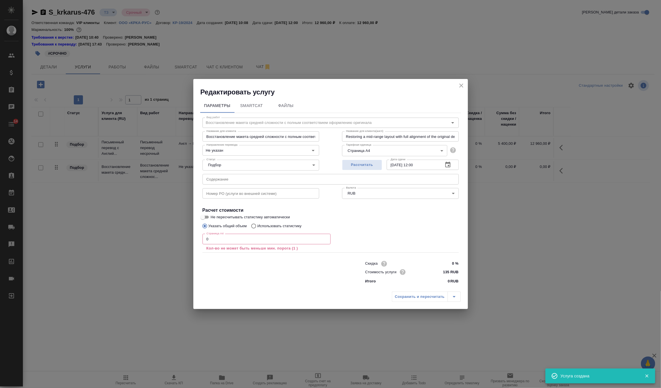
click at [225, 236] on input "0" at bounding box center [266, 239] width 128 height 10
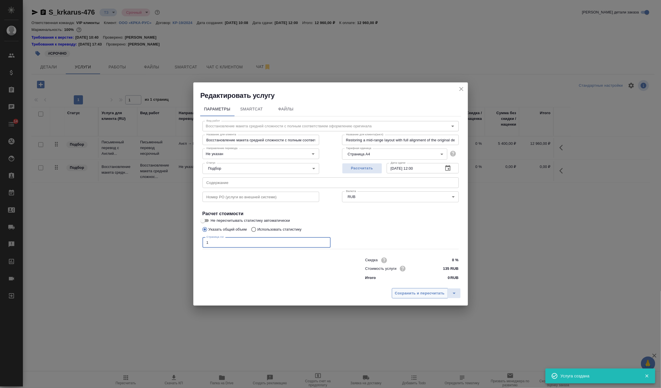
type input "1"
click at [410, 291] on span "Сохранить и пересчитать" at bounding box center [420, 293] width 50 height 7
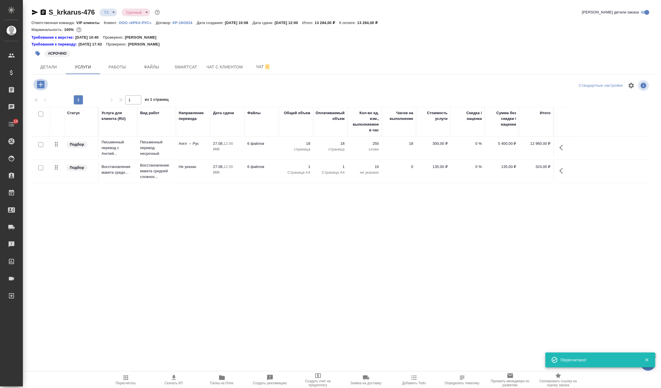
click at [44, 86] on icon "button" at bounding box center [40, 84] width 7 height 7
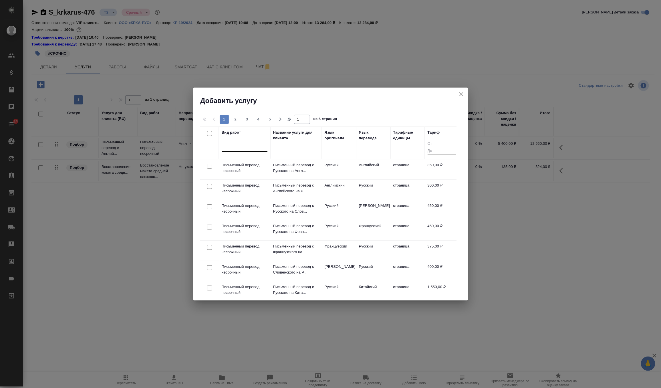
click at [235, 145] on div at bounding box center [245, 146] width 46 height 8
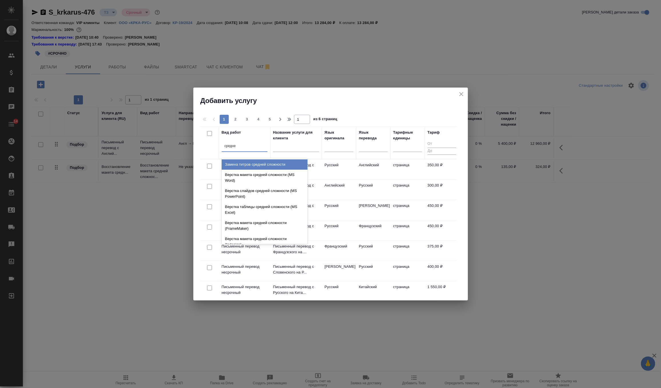
type input "средней"
click at [236, 175] on div "Верстка макета средней сложности (MS Word)" at bounding box center [265, 178] width 86 height 16
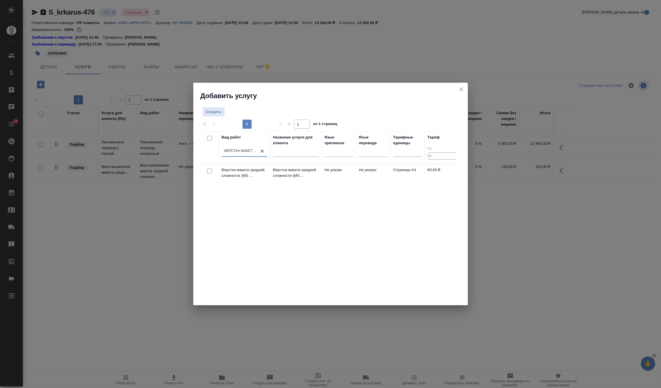
click at [209, 172] on input "checkbox" at bounding box center [209, 170] width 5 height 5
checkbox input "true"
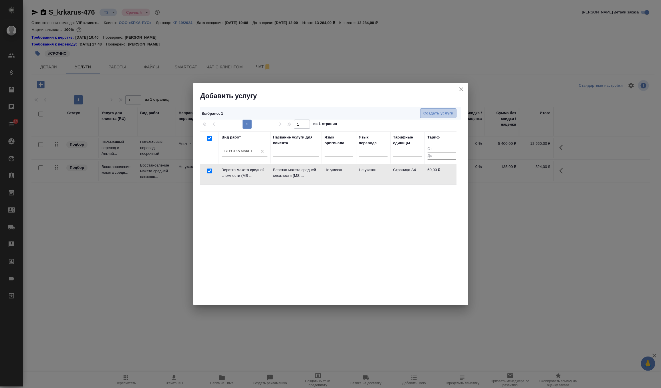
click at [440, 117] on button "Создать услуги" at bounding box center [438, 113] width 36 height 10
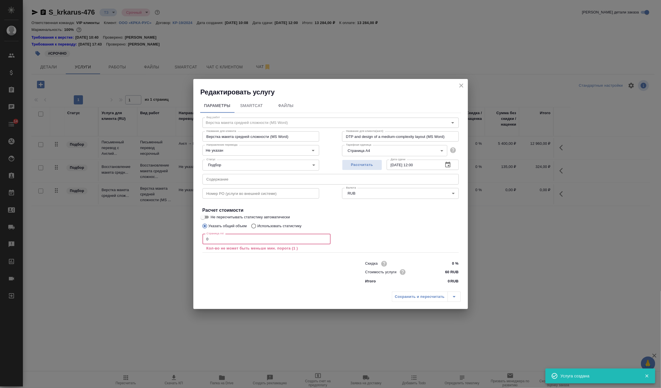
click at [260, 239] on input "0" at bounding box center [266, 239] width 128 height 10
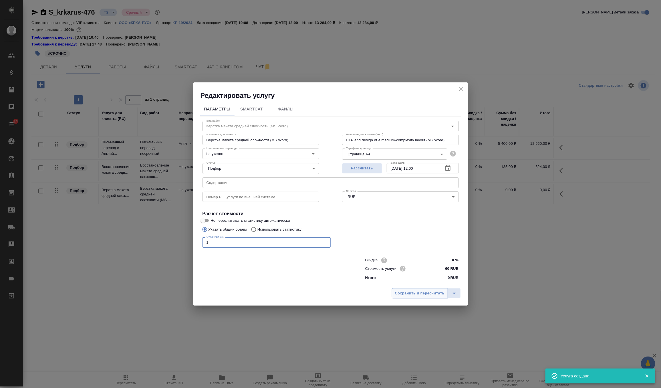
type input "1"
click at [415, 293] on span "Сохранить и пересчитать" at bounding box center [420, 293] width 50 height 7
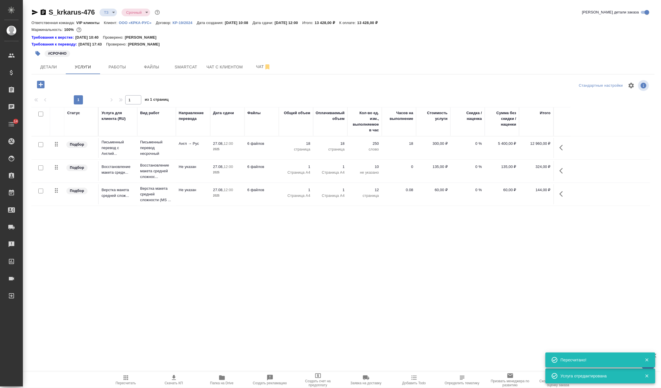
click at [257, 158] on td "6 файлов" at bounding box center [262, 148] width 34 height 20
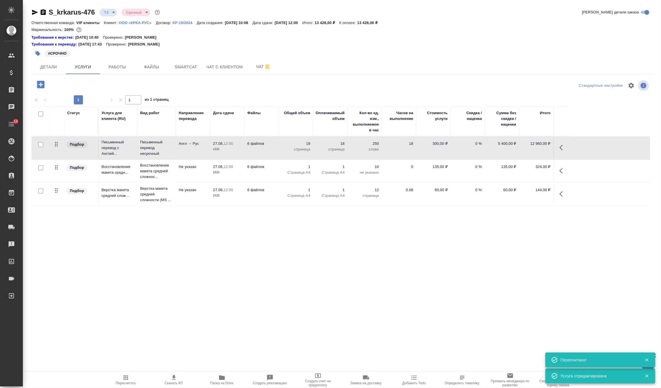
click at [257, 158] on td "6 файлов" at bounding box center [262, 148] width 34 height 20
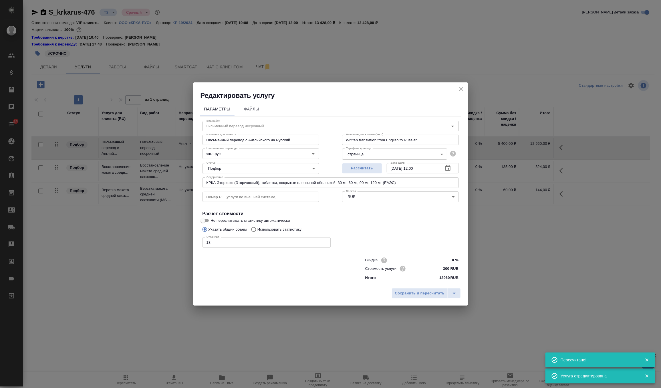
click at [251, 184] on input "КРКА Эториакс (Эторикоксиб), таблетки, покрытые пленочной оболочкой, 30 мг, 60 …" at bounding box center [330, 182] width 256 height 10
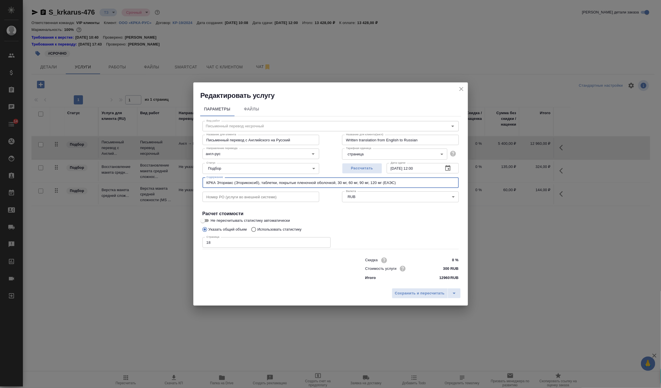
click at [457, 95] on h2 "Редактировать услугу" at bounding box center [333, 95] width 267 height 9
click at [461, 90] on icon "close" at bounding box center [461, 89] width 7 height 7
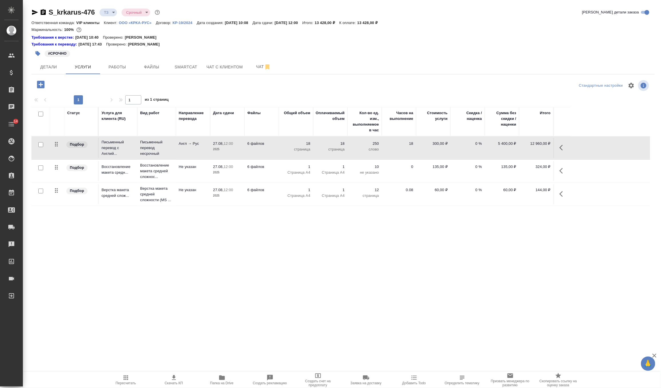
click at [257, 168] on p "6 файлов" at bounding box center [261, 167] width 29 height 6
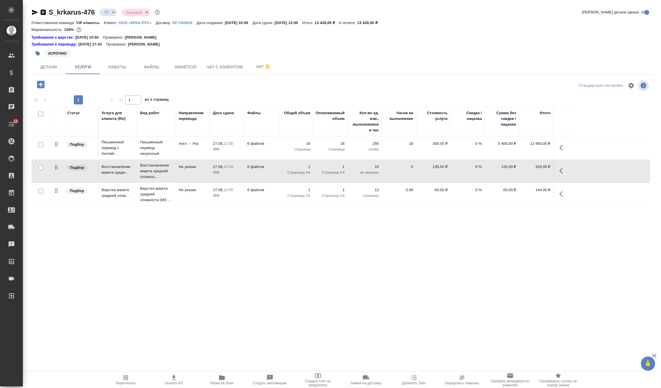
click at [257, 168] on p "6 файлов" at bounding box center [261, 167] width 29 height 6
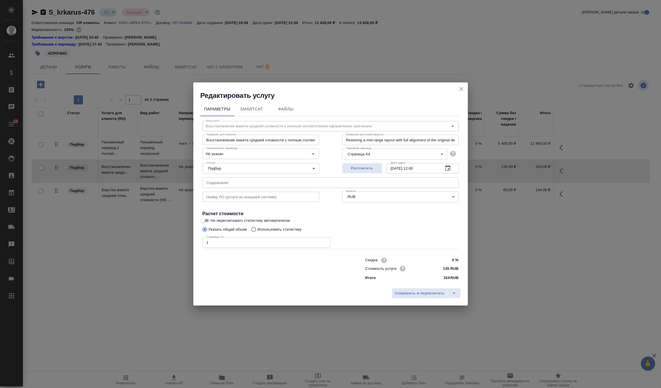
click at [250, 186] on input "text" at bounding box center [330, 182] width 256 height 10
paste input "КРКА Эториакс (Эторикоксиб), таблетки, покрытые пленочной оболочкой, 30 мг, 60 …"
type input "КРКА Эториакс (Эторикоксиб), таблетки, покрытые пленочной оболочкой, 30 мг, 60 …"
click at [408, 292] on span "Сохранить и пересчитать" at bounding box center [420, 293] width 50 height 7
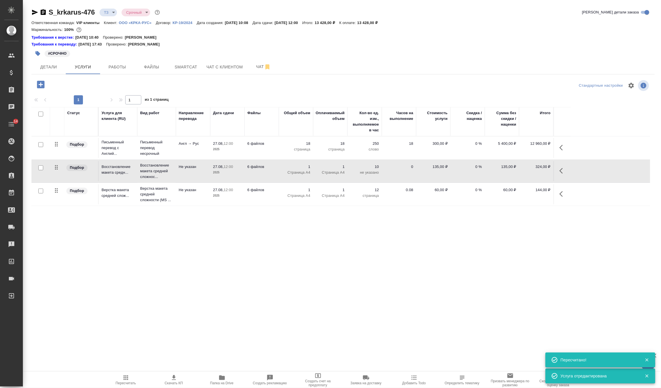
click at [275, 185] on td "6 файлов" at bounding box center [262, 194] width 34 height 20
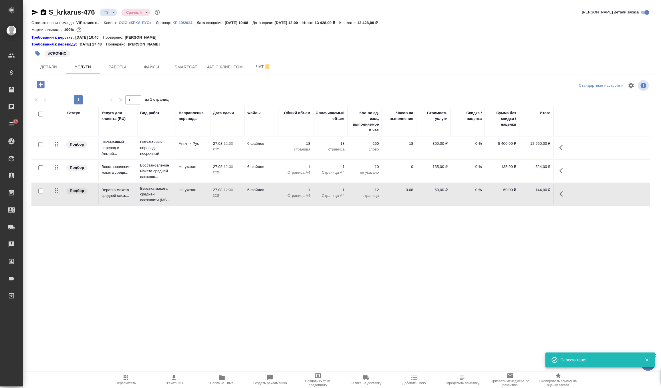
click at [275, 185] on td "6 файлов" at bounding box center [262, 194] width 34 height 20
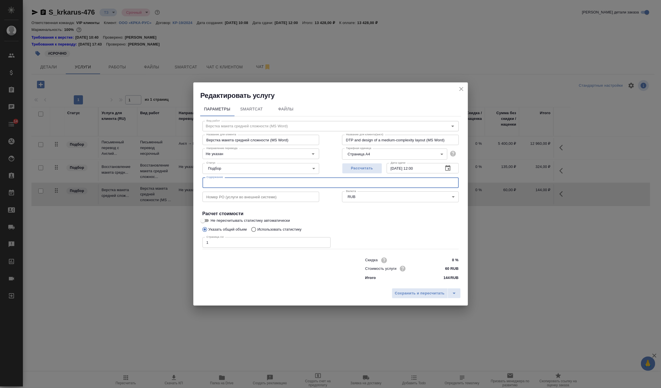
click at [275, 185] on input "text" at bounding box center [330, 182] width 256 height 10
paste input "КРКА Эториакс (Эторикоксиб), таблетки, покрытые пленочной оболочкой, 30 мг, 60 …"
type input "КРКА Эториакс (Эторикоксиб), таблетки, покрытые пленочной оболочкой, 30 мг, 60 …"
click at [403, 290] on span "Сохранить и пересчитать" at bounding box center [420, 293] width 50 height 7
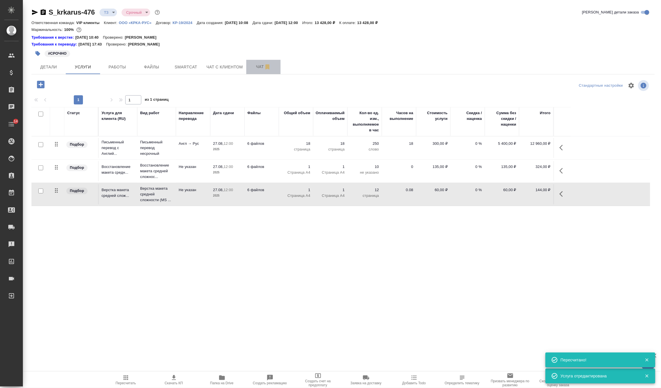
click at [259, 65] on span "Чат" at bounding box center [263, 66] width 27 height 7
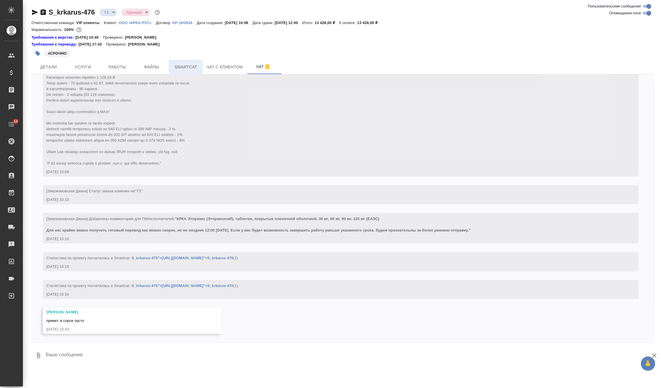
scroll to position [211, 0]
click at [150, 65] on span "Файлы" at bounding box center [151, 66] width 27 height 7
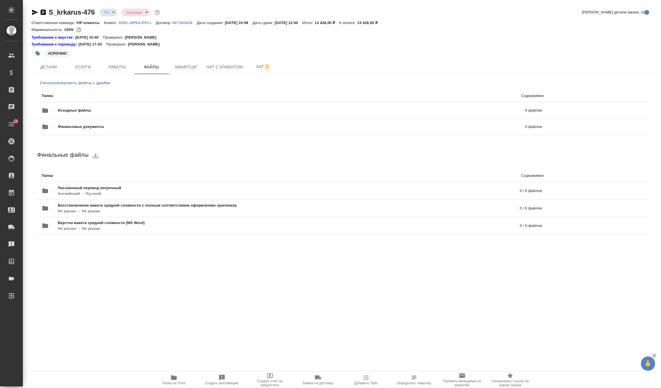
click at [59, 84] on span "Синхронизировать файлы с драйва" at bounding box center [75, 83] width 70 height 6
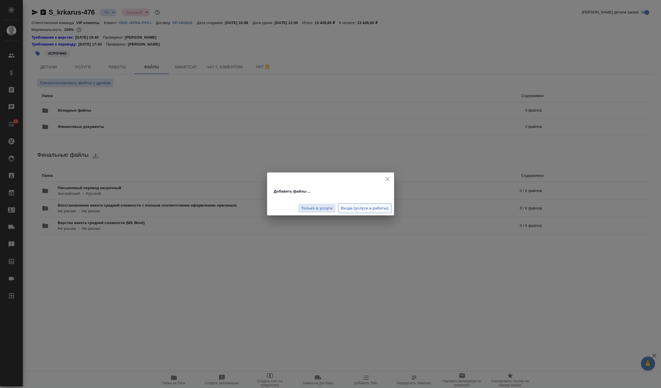
click at [343, 208] on span "Везде (услуги и работы)" at bounding box center [364, 208] width 47 height 7
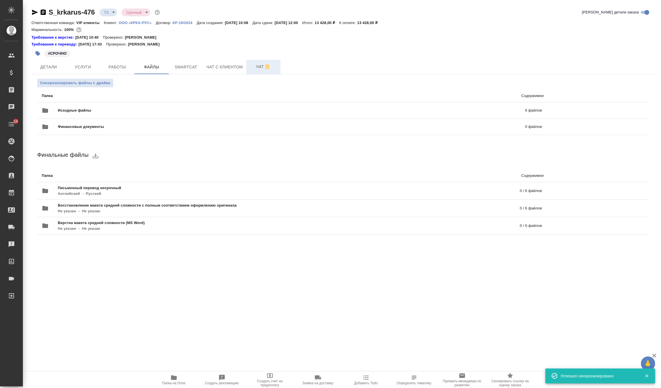
click at [259, 66] on span "Чат" at bounding box center [263, 66] width 27 height 7
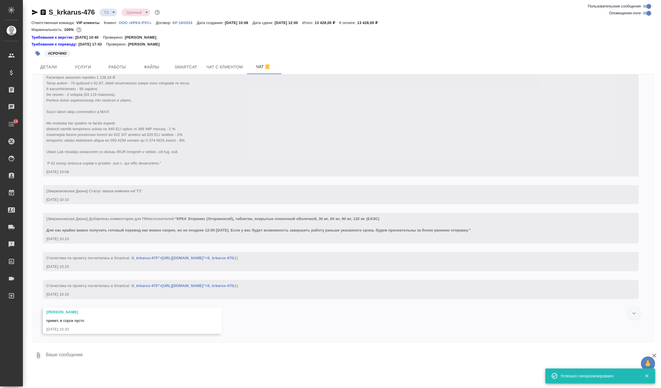
scroll to position [211, 0]
click at [107, 356] on textarea at bounding box center [349, 355] width 609 height 19
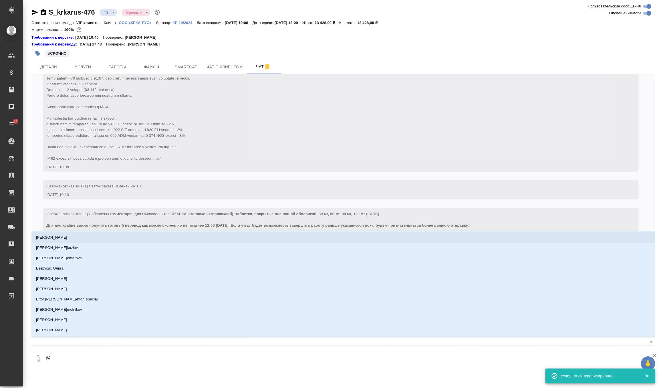
type textarea "@"
click at [185, 198] on div "26.08.25, 10:10" at bounding box center [332, 195] width 572 height 6
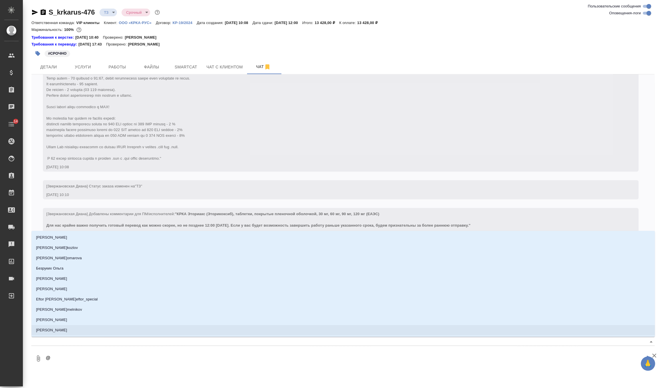
click at [102, 356] on textarea "@" at bounding box center [345, 358] width 600 height 19
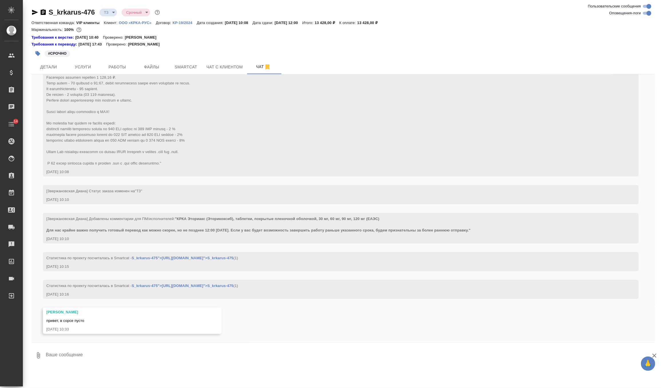
type textarea "2"
type textarea """
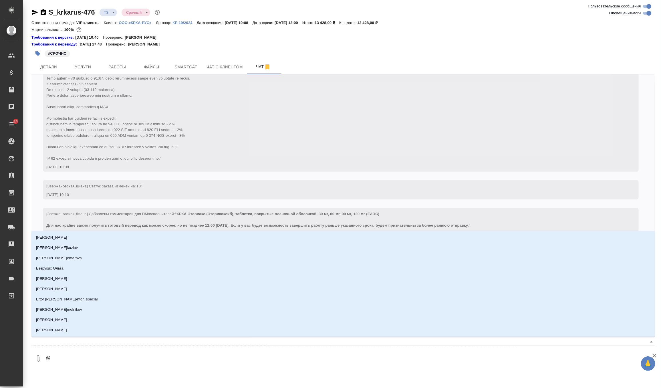
type textarea "@п"
type input "п"
type textarea "@пе"
type input "пе"
type textarea "@пет"
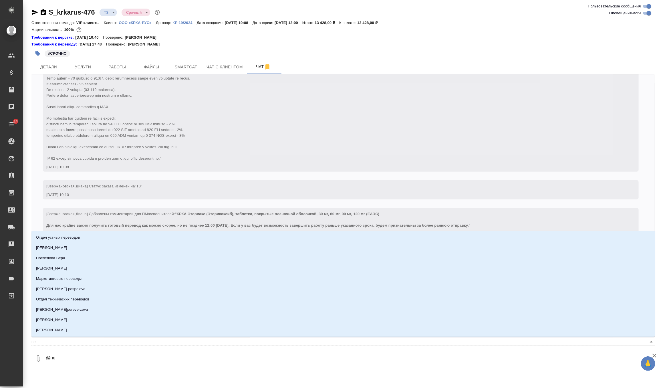
type input "пет"
type textarea "@петр"
type input "петр"
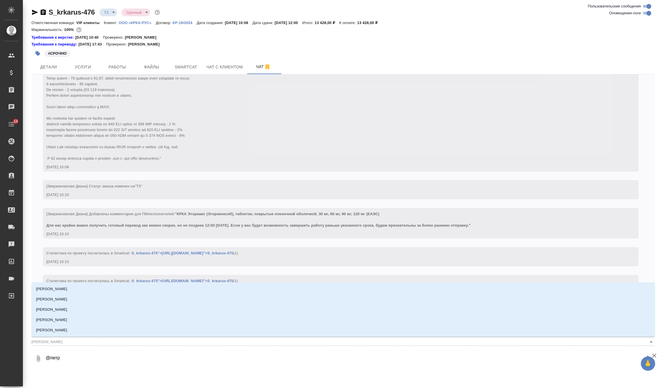
type textarea "@петро"
type input "петро"
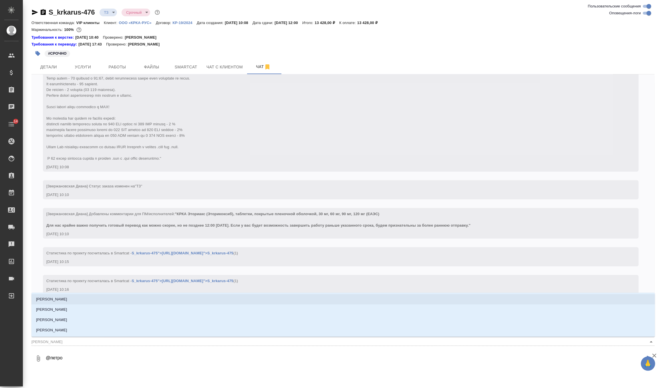
click at [95, 296] on li "[PERSON_NAME]" at bounding box center [343, 299] width 624 height 10
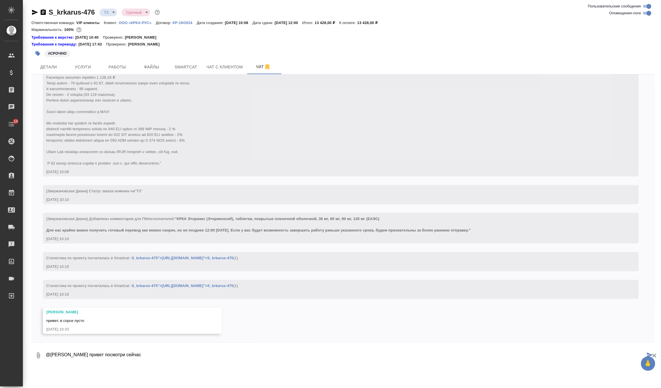
type textarea "@Петрова Валерия привет посмотри сейчас"
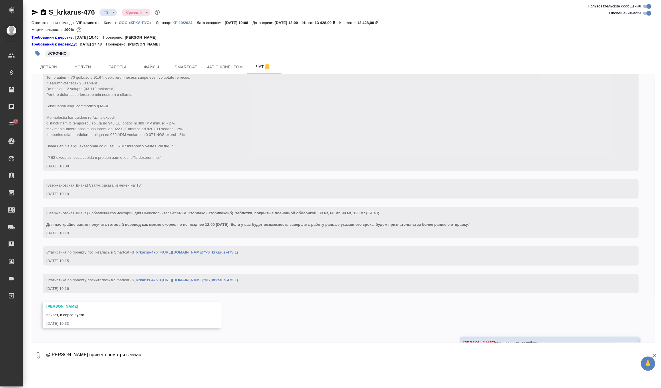
scroll to position [239, 0]
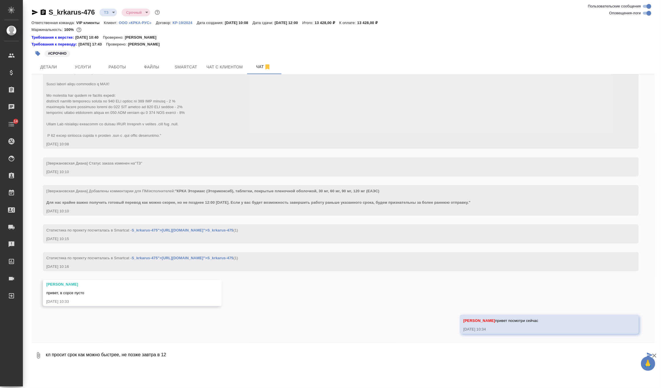
type textarea "кл просит срок как можно быстрее, не позже завтра в 12"
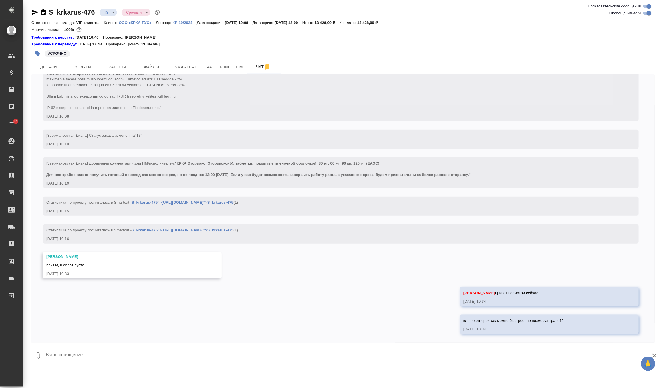
scroll to position [301, 0]
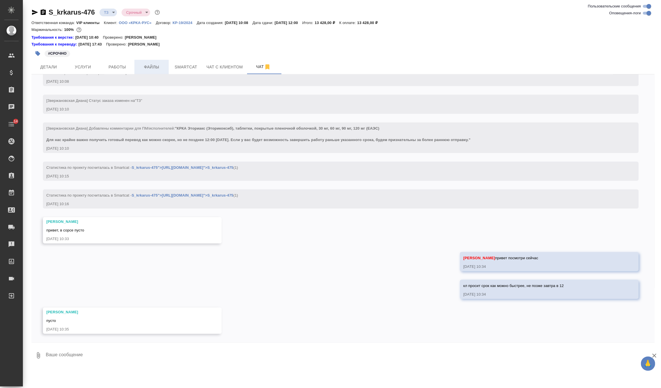
click at [153, 66] on span "Файлы" at bounding box center [151, 66] width 27 height 7
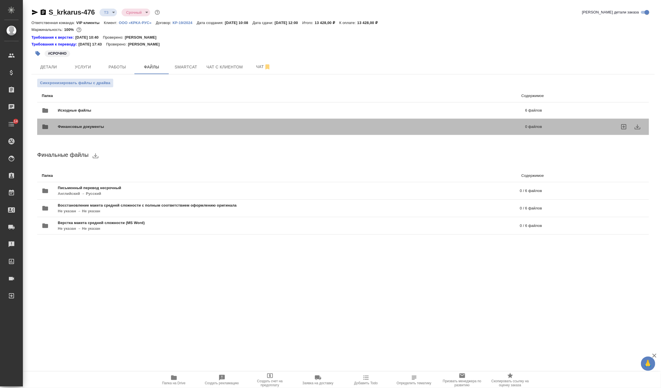
click at [135, 115] on div "Финансовые документы 0 файлов" at bounding box center [292, 126] width 512 height 25
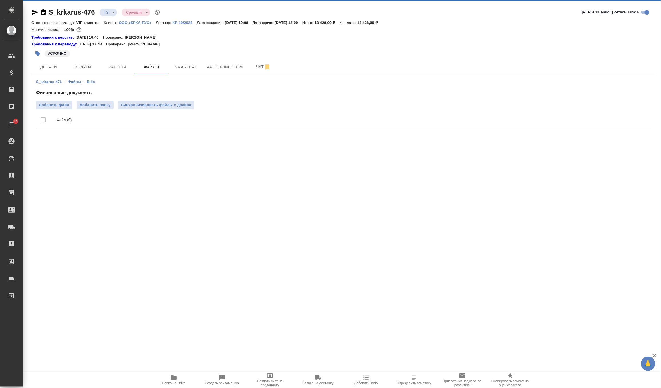
click at [124, 110] on ul "Файл (0)" at bounding box center [343, 119] width 614 height 21
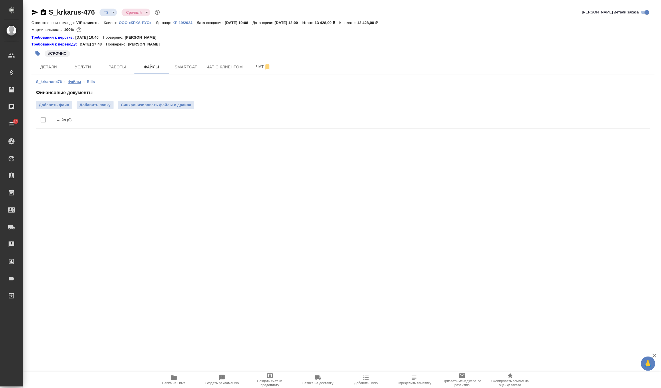
click at [76, 80] on link "Файлы" at bounding box center [74, 82] width 13 height 4
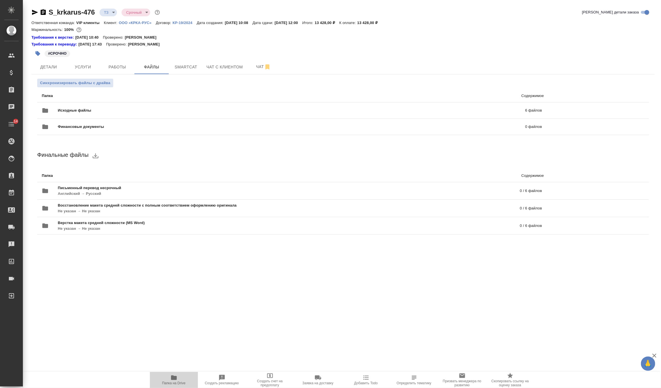
click at [171, 377] on icon "button" at bounding box center [173, 377] width 7 height 7
click at [254, 63] on span "Чат" at bounding box center [263, 66] width 27 height 7
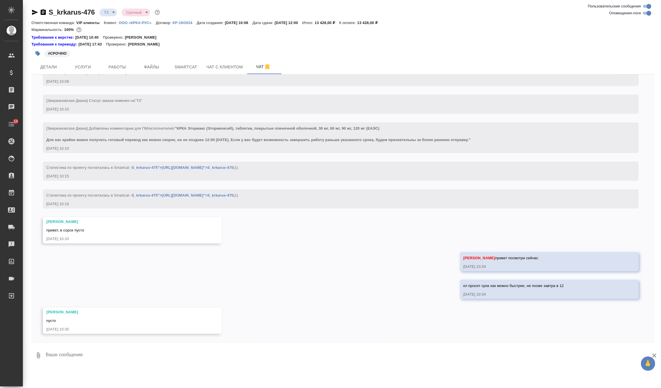
scroll to position [301, 0]
click at [132, 352] on textarea at bounding box center [349, 355] width 609 height 19
type textarea "загрузила еще раз, какая то фигня"
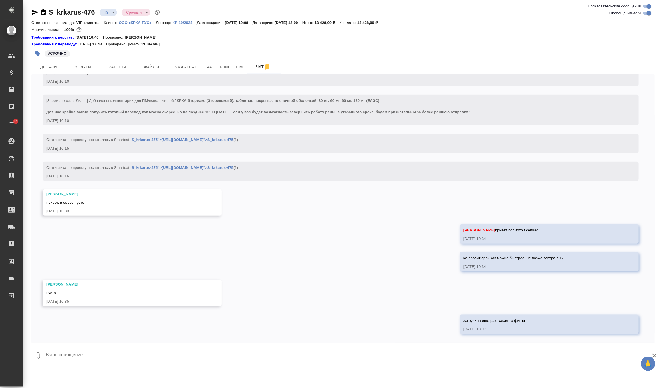
scroll to position [329, 0]
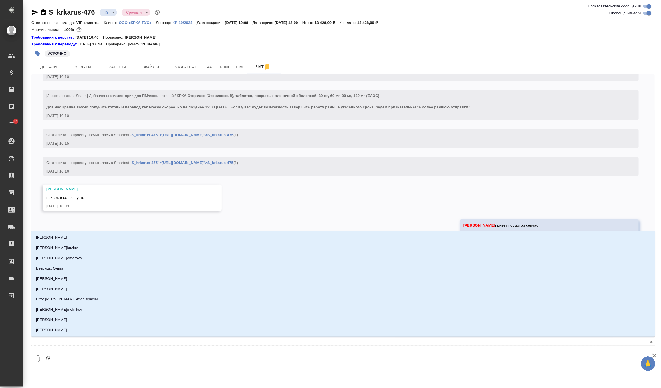
type textarea "@п"
type input "п"
type textarea "@пе"
type input "пе"
type textarea "@пет"
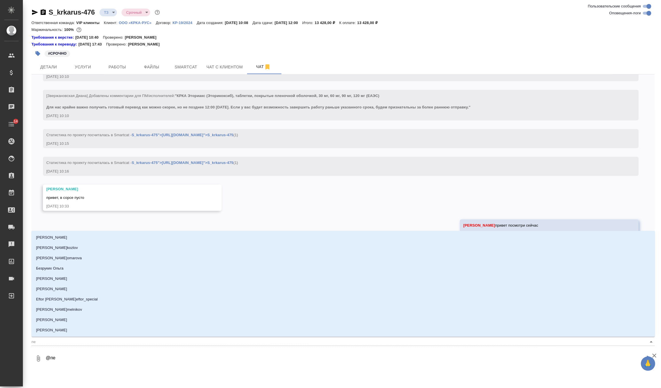
type input "пет"
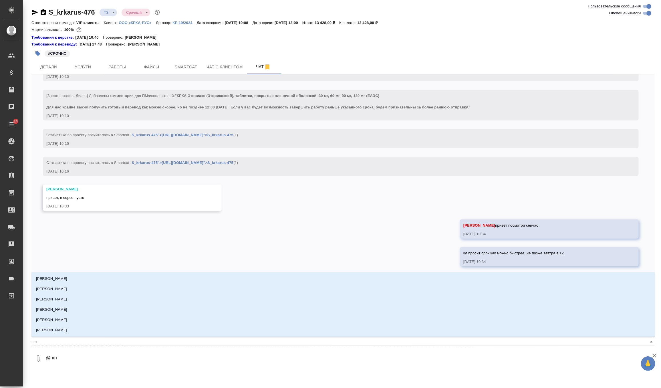
type textarea "@петр"
type input "петр"
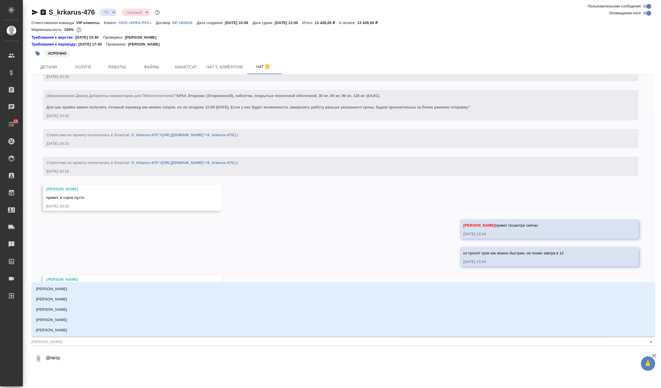
type textarea "@петро"
type input "петро"
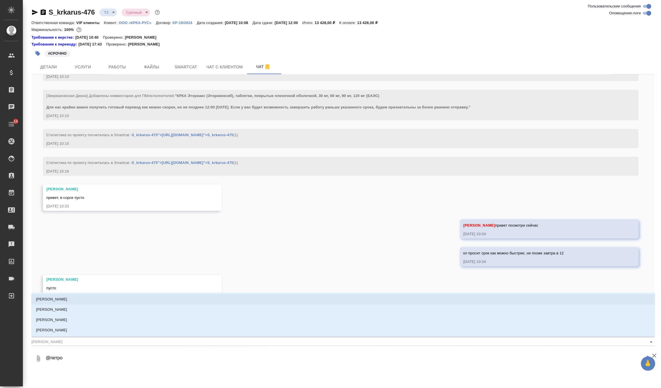
click at [108, 298] on li "[PERSON_NAME]" at bounding box center [343, 299] width 624 height 10
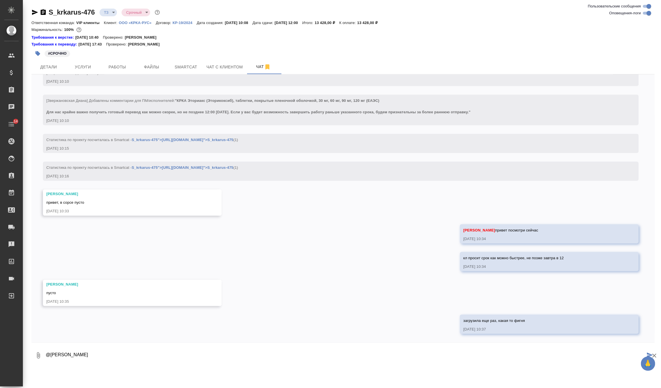
type textarea "@Петрова Валерия"
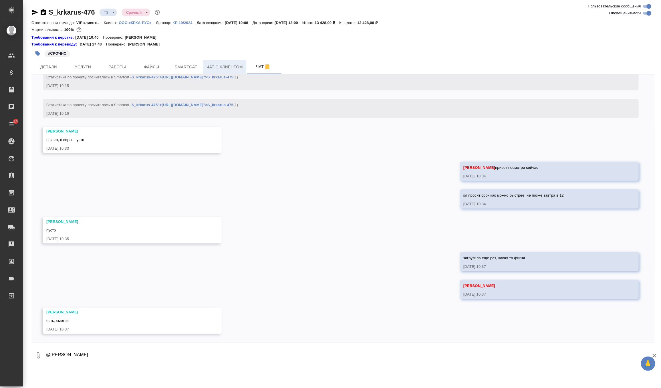
scroll to position [392, 0]
click at [156, 69] on span "Файлы" at bounding box center [151, 66] width 27 height 7
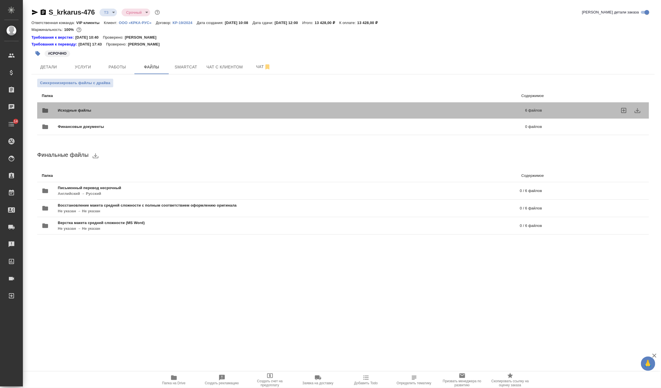
click at [126, 112] on span "Исходные файлы" at bounding box center [183, 111] width 251 height 6
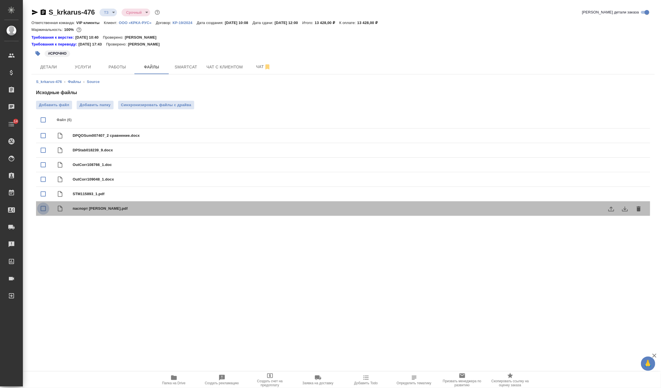
click at [41, 207] on input "checkbox" at bounding box center [43, 208] width 12 height 12
checkbox input "true"
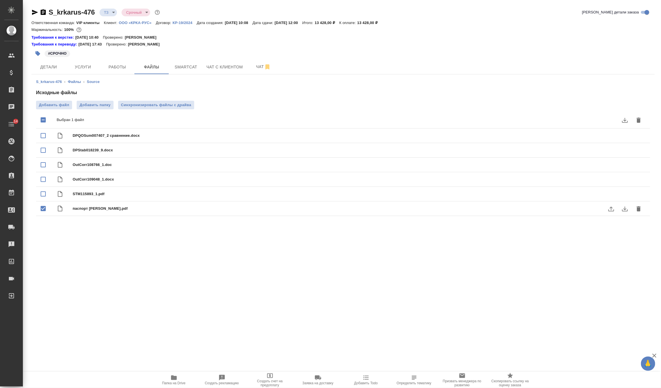
click at [640, 206] on icon "delete" at bounding box center [639, 208] width 4 height 5
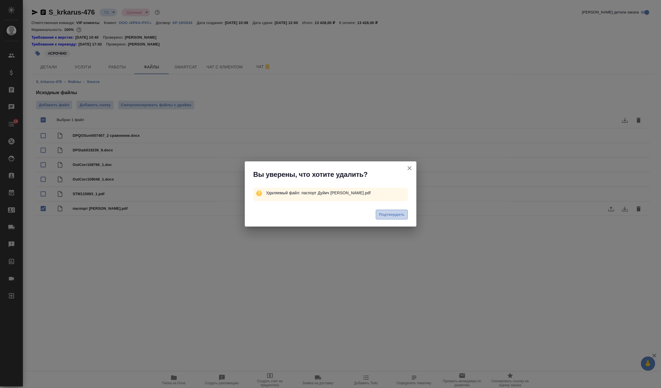
click at [383, 213] on span "Подтвердить" at bounding box center [391, 214] width 25 height 7
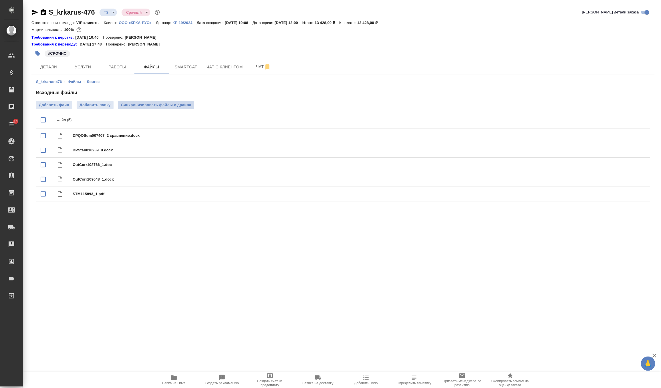
click at [143, 104] on span "Синхронизировать файлы с драйва" at bounding box center [156, 105] width 70 height 6
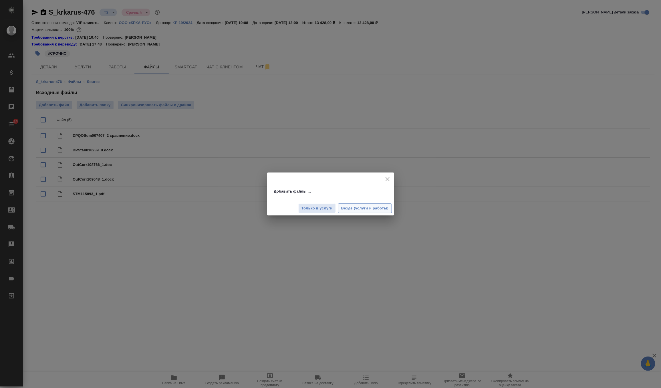
click at [366, 207] on span "Везде (услуги и работы)" at bounding box center [364, 208] width 47 height 7
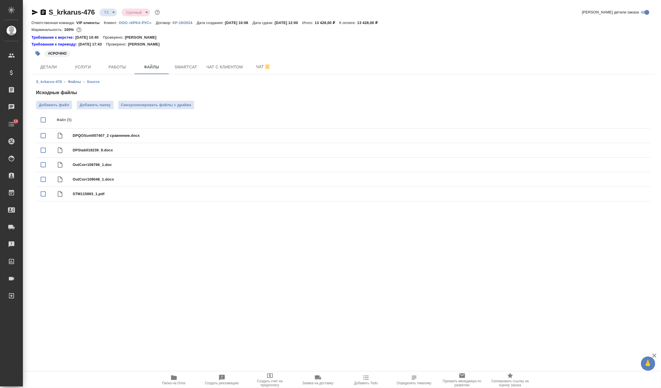
click at [176, 375] on icon "button" at bounding box center [173, 377] width 7 height 7
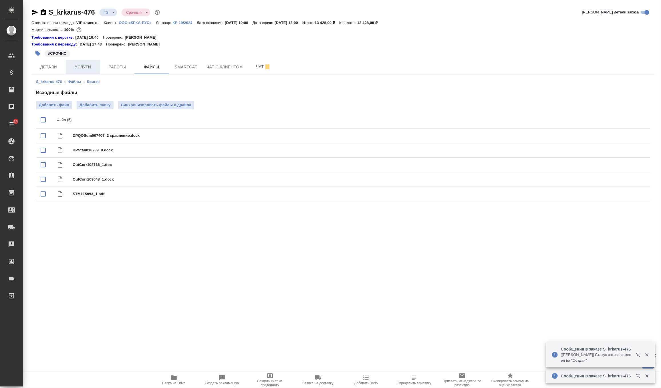
click at [84, 67] on span "Услуги" at bounding box center [82, 66] width 27 height 7
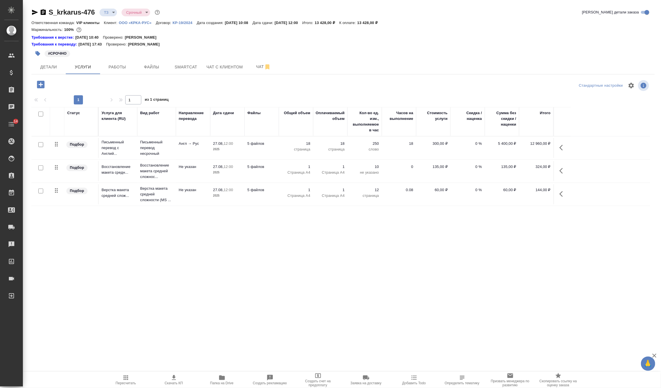
click at [202, 194] on td "Не указан" at bounding box center [193, 194] width 34 height 20
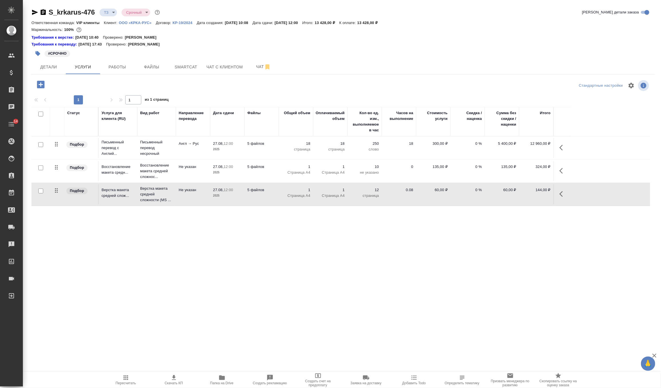
click at [202, 194] on td "Не указан" at bounding box center [193, 194] width 34 height 20
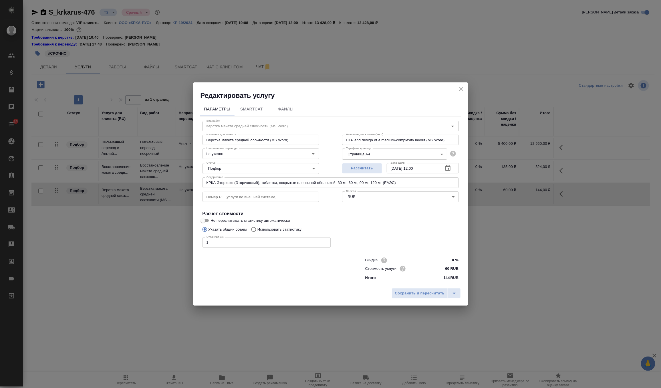
click at [217, 242] on input "1" at bounding box center [266, 242] width 128 height 10
type input "20"
click at [411, 291] on span "Сохранить и пересчитать" at bounding box center [420, 293] width 50 height 7
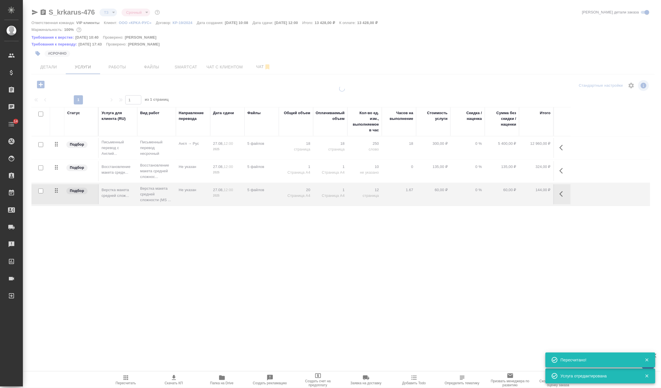
type input "new"
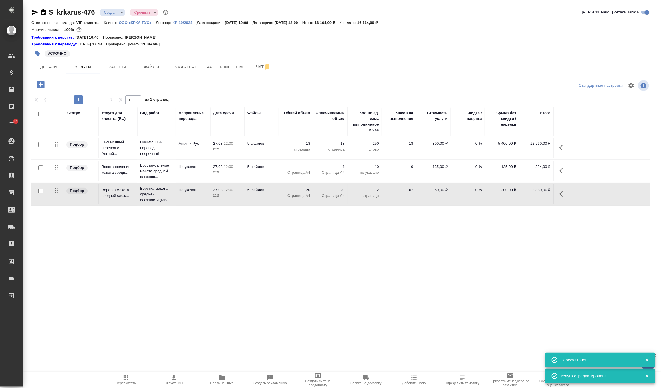
click at [172, 380] on icon "button" at bounding box center [173, 377] width 7 height 7
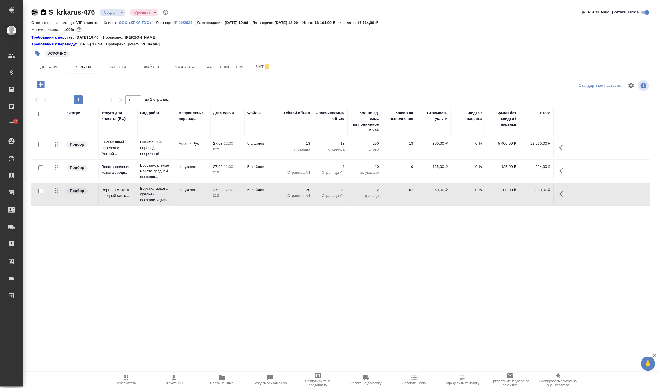
click at [33, 13] on icon "button" at bounding box center [35, 12] width 6 height 5
click at [118, 13] on body "🙏 .cls-1 fill:#fff; AWATERA Zverzhanovskaya Diana Клиенты Спецификации Заказы 1…" at bounding box center [330, 194] width 661 height 388
click at [132, 22] on button "Согласование КП" at bounding box center [121, 22] width 34 height 6
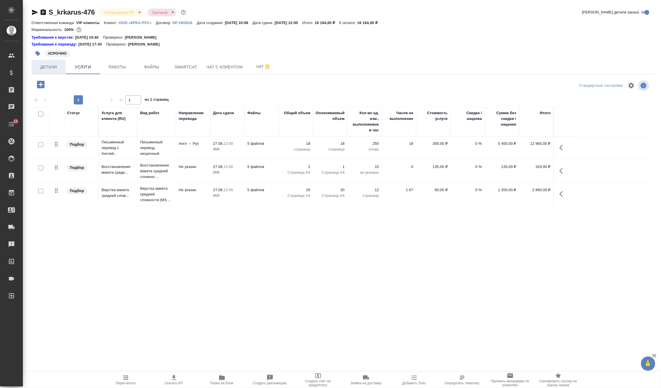
click at [59, 65] on span "Детали" at bounding box center [48, 66] width 27 height 7
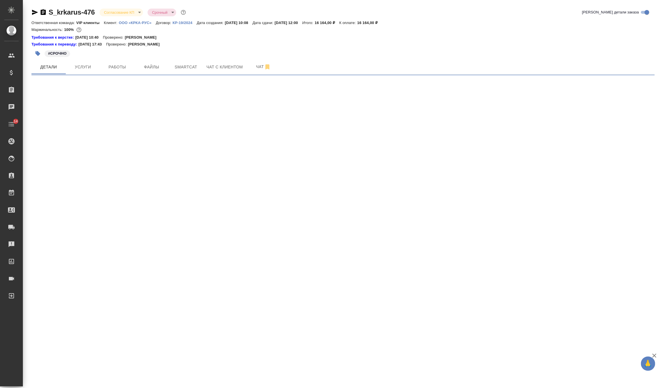
click at [37, 51] on icon "button" at bounding box center [38, 54] width 6 height 6
select select "RU"
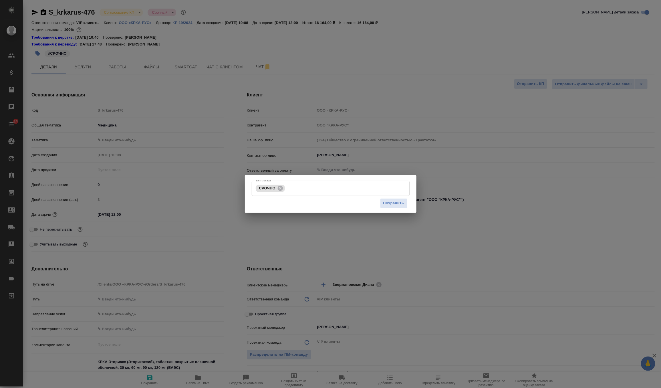
type textarea "x"
click at [310, 188] on input "Тэги заказа" at bounding box center [341, 188] width 110 height 10
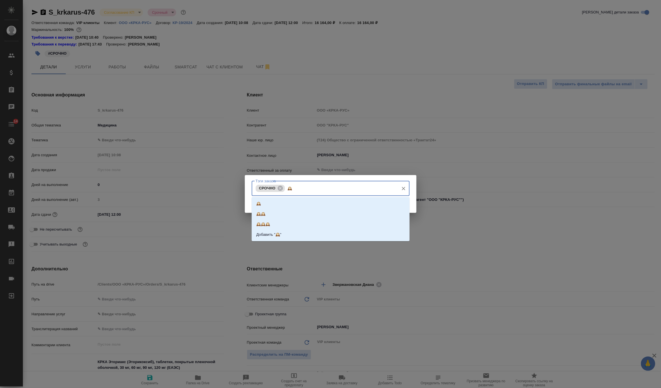
type input "🕰️🕰️"
click at [293, 217] on li "🕰️🕰️🕰️" at bounding box center [331, 214] width 158 height 10
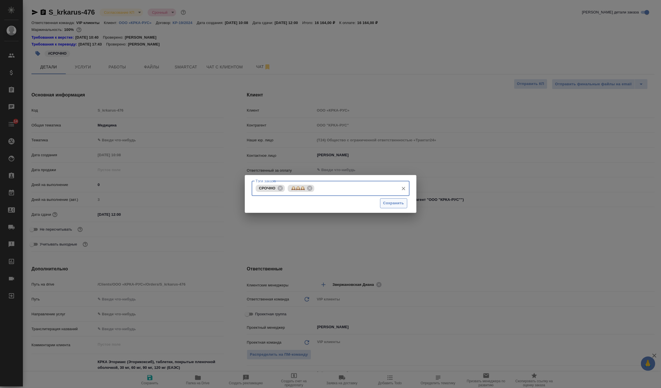
click at [399, 200] on span "Сохранить" at bounding box center [393, 203] width 21 height 7
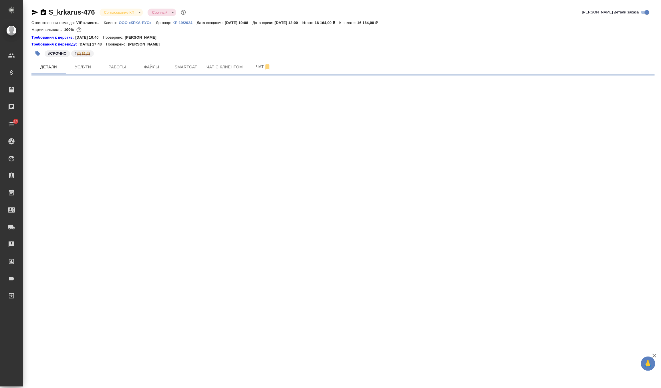
select select "RU"
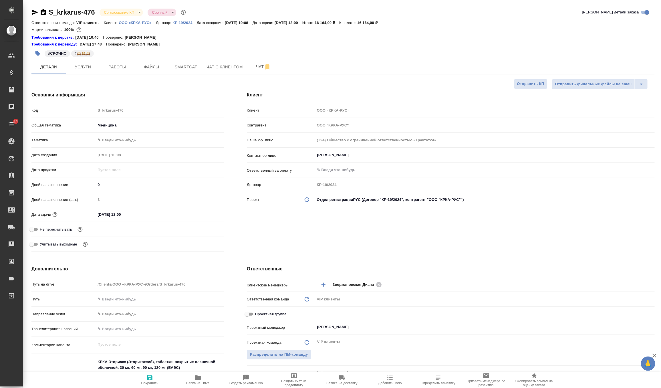
type textarea "x"
click at [122, 215] on input "27.08.2025 12:00" at bounding box center [121, 214] width 50 height 8
type input "27.08.2025 10:0_"
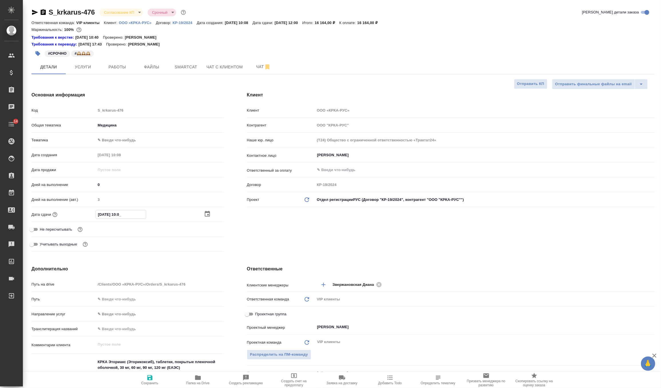
type textarea "x"
type input "27.08.2025 00:__"
type textarea "x"
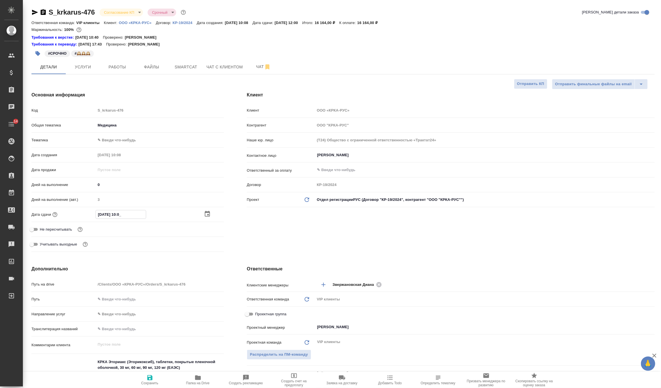
type textarea "x"
type input "27.08.2025 00:0_"
type textarea "x"
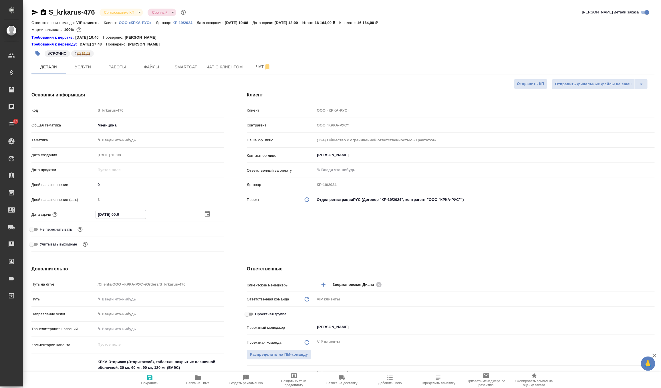
type textarea "x"
type input "27.08.2025 09:00"
type textarea "x"
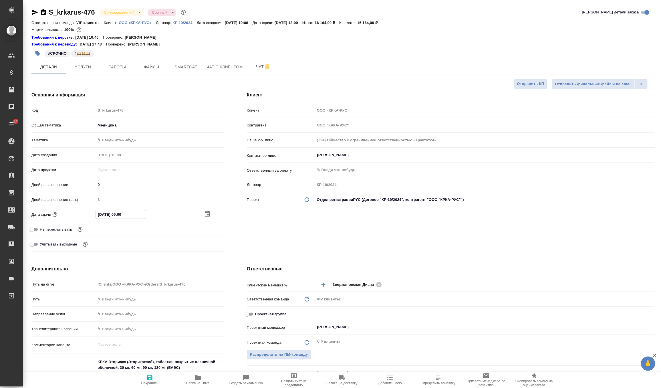
type input "27.08.2025 09:00"
click at [153, 378] on icon "button" at bounding box center [149, 377] width 7 height 7
type textarea "x"
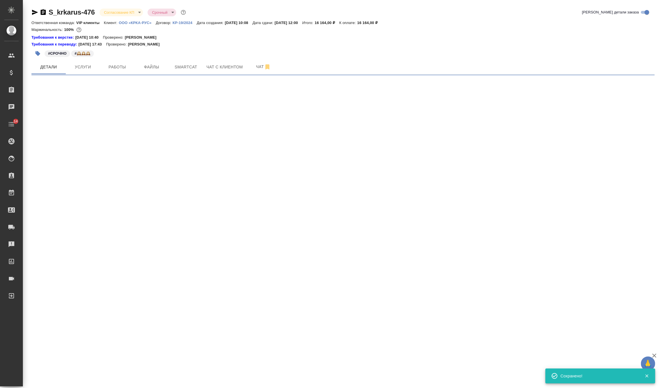
select select "RU"
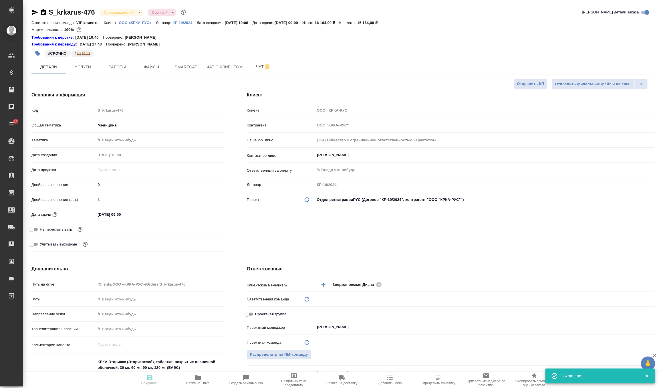
type input "VIP клиенты"
type textarea "x"
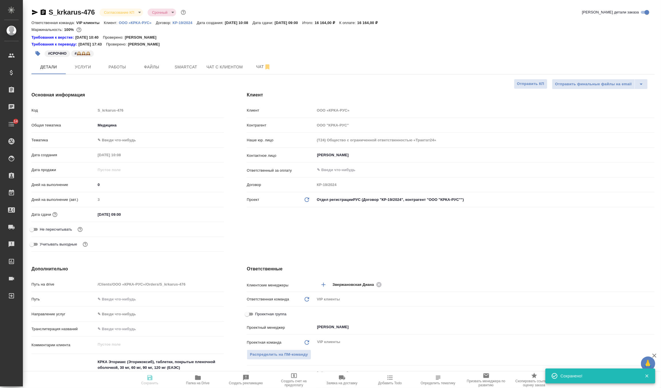
type textarea "x"
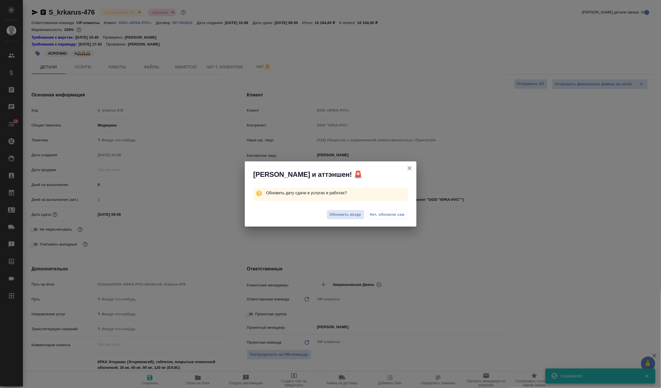
type textarea "x"
click at [352, 211] on button "Обновить везде" at bounding box center [346, 215] width 38 height 10
type textarea "x"
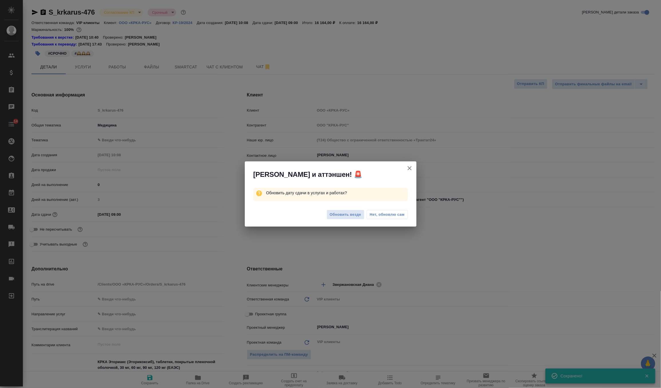
type textarea "x"
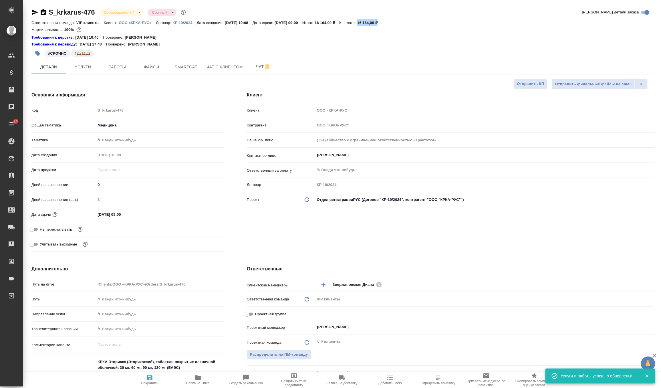
drag, startPoint x: 378, startPoint y: 23, endPoint x: 405, endPoint y: 23, distance: 26.3
click at [405, 23] on div "Ответственная команда: VIP клиенты Клиент: ООО «КРКА-РУС» Договор: КР-19/2024 Д…" at bounding box center [342, 22] width 623 height 7
copy p "16 164,00 ₽"
type textarea "x"
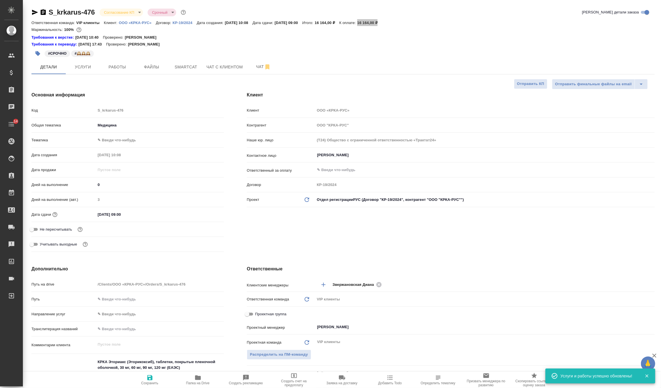
type textarea "x"
drag, startPoint x: 129, startPoint y: 214, endPoint x: 89, endPoint y: 214, distance: 39.8
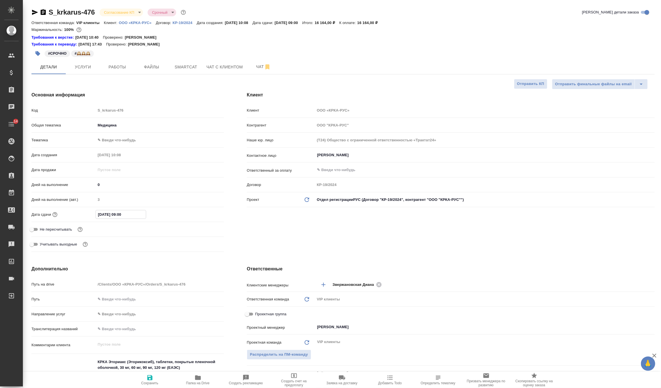
click at [89, 214] on div "Дата сдачи 27.08.2025 09:00" at bounding box center [127, 214] width 192 height 10
type textarea "x"
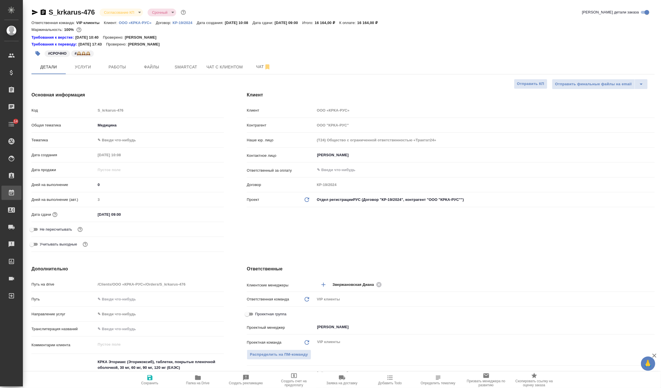
type textarea "x"
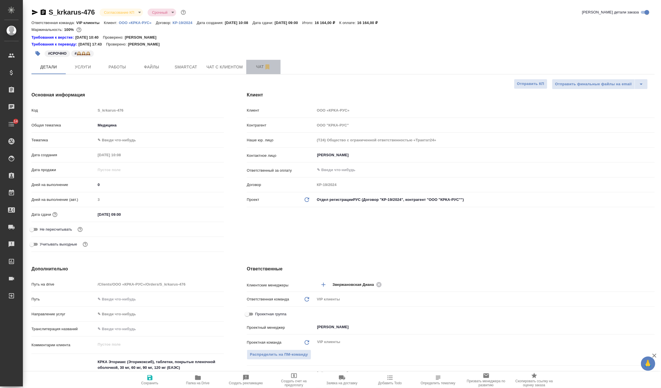
click at [256, 65] on span "Чат" at bounding box center [263, 66] width 27 height 7
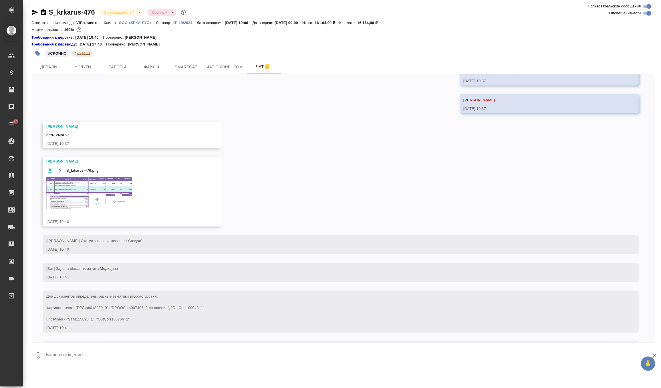
scroll to position [572, 0]
click at [59, 67] on span "Детали" at bounding box center [48, 66] width 27 height 7
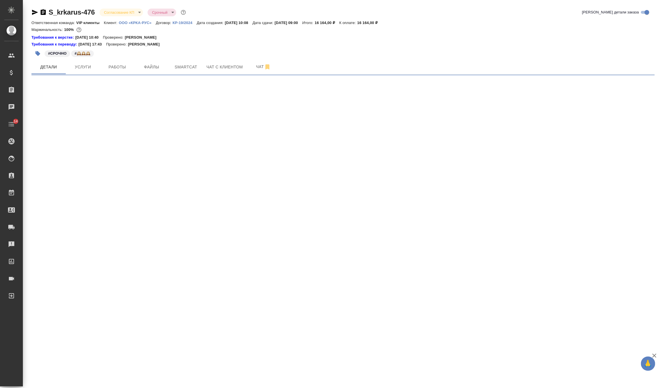
select select "RU"
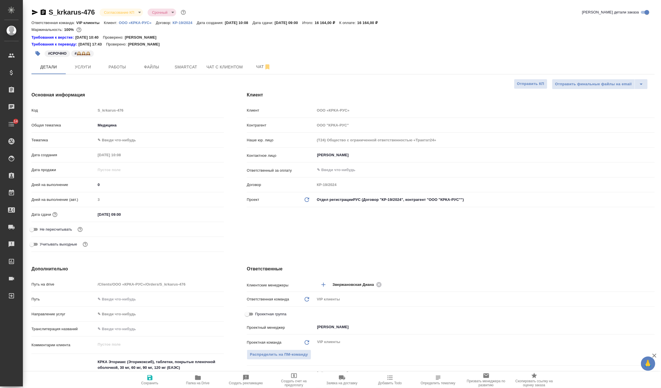
type textarea "x"
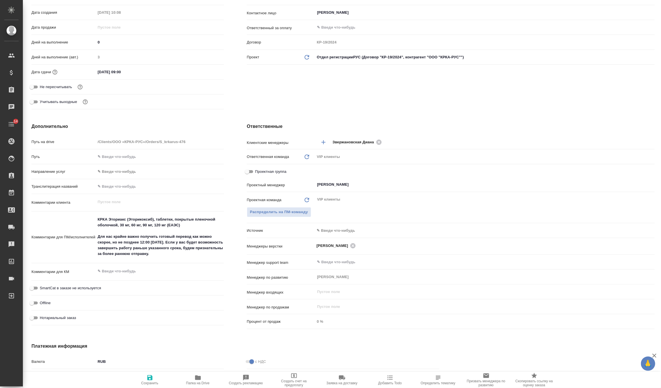
scroll to position [149, 0]
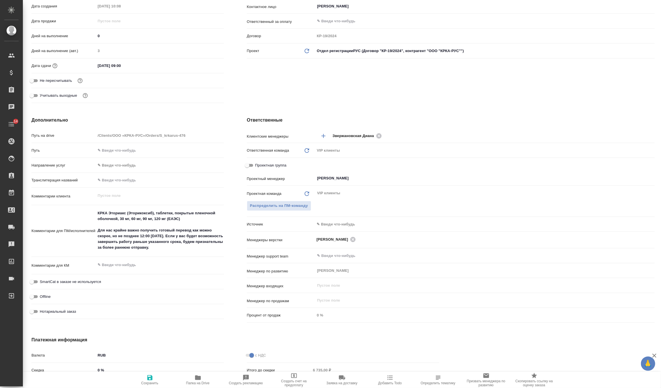
click at [142, 380] on span "Сохранить" at bounding box center [149, 379] width 41 height 11
type textarea "x"
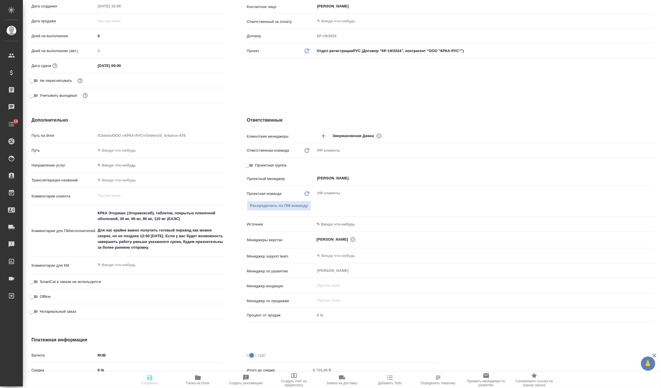
type textarea "x"
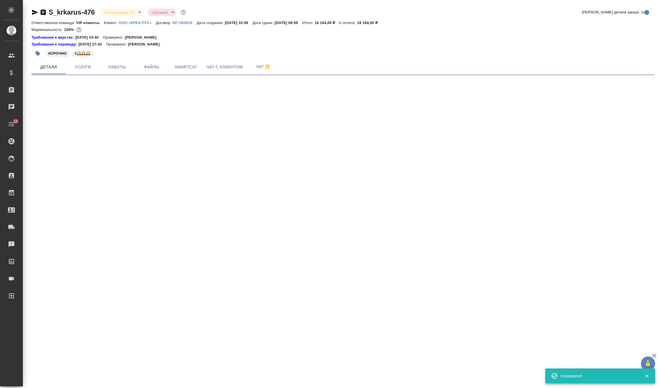
scroll to position [0, 0]
select select "RU"
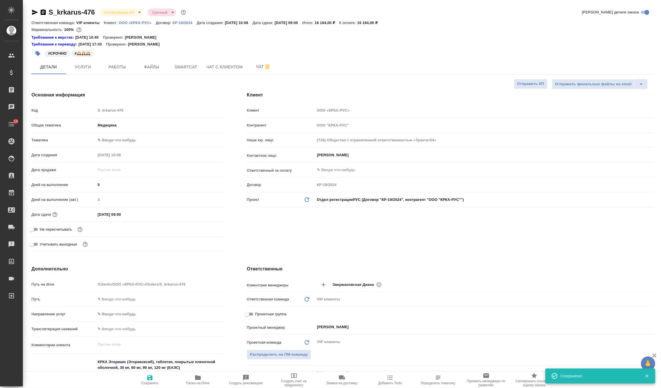
type textarea "x"
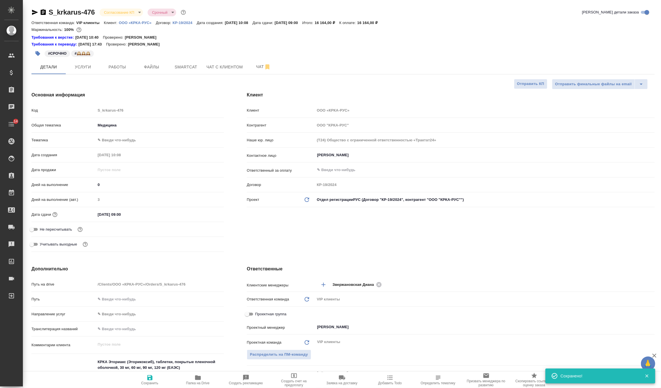
type textarea "x"
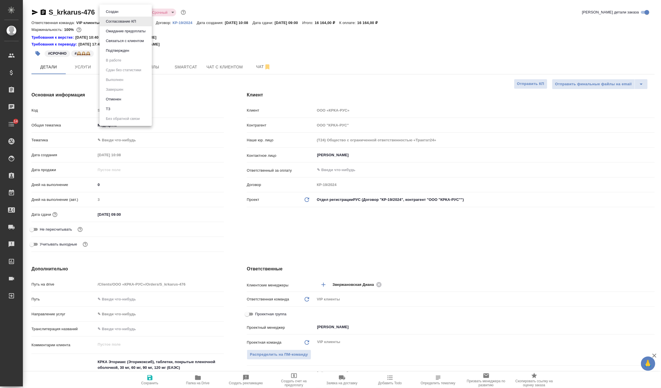
click at [120, 15] on body "🙏 .cls-1 fill:#fff; AWATERA Zverzhanovskaya Diana Клиенты Спецификации Заказы 0…" at bounding box center [330, 194] width 661 height 388
click at [116, 98] on button "Отменен" at bounding box center [113, 99] width 19 height 6
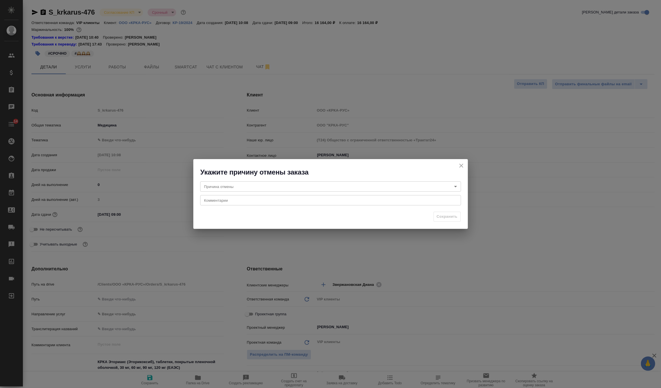
click at [227, 186] on body "🙏 .cls-1 fill:#fff; AWATERA Zverzhanovskaya Diana Клиенты Спецификации Заказы 0…" at bounding box center [330, 194] width 661 height 388
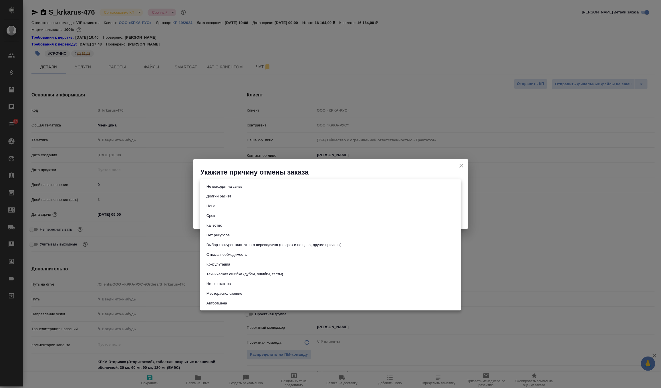
click at [230, 255] on button "Отпала необходимость" at bounding box center [227, 254] width 44 height 6
type input "noNeed"
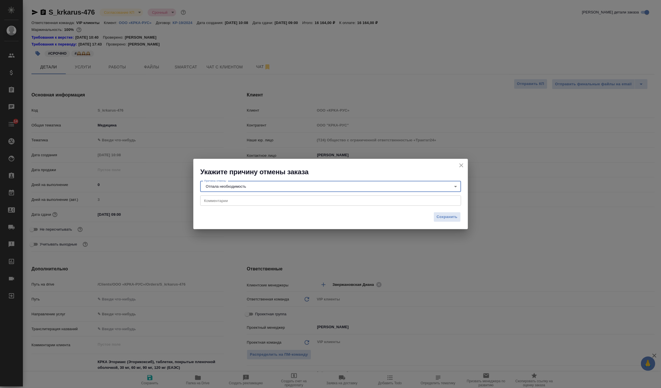
click at [227, 199] on textarea at bounding box center [330, 200] width 253 height 4
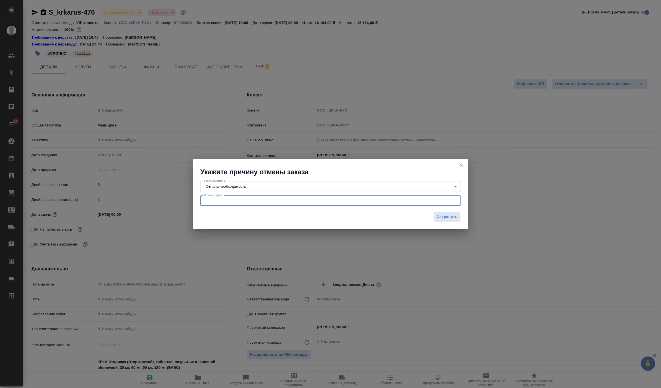
paste textarea "В связи с изменениями в наших планах, мы вынуждены отказаться от этого заказа. …"
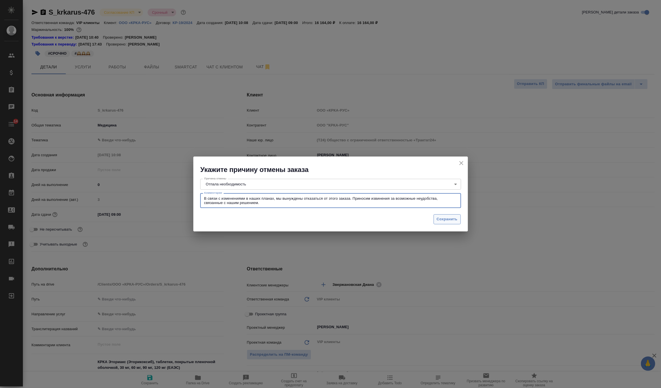
type textarea "В связи с изменениями в наших планах, мы вынуждены отказаться от этого заказа. …"
click at [441, 216] on span "Сохранить" at bounding box center [447, 219] width 21 height 7
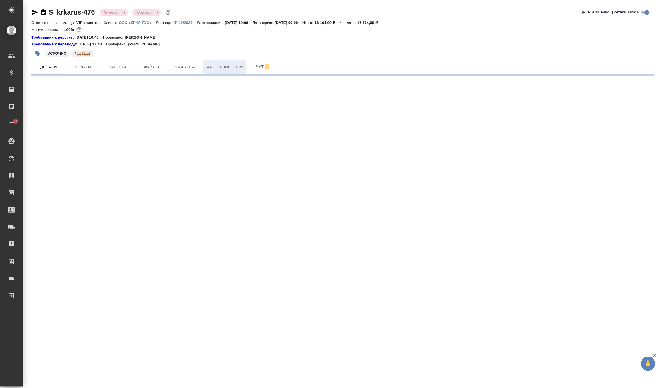
select select "RU"
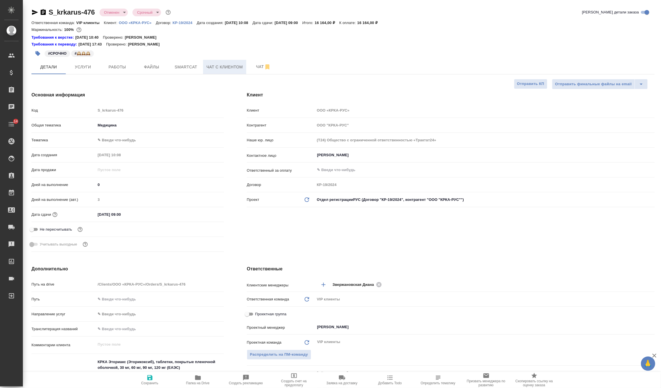
type textarea "x"
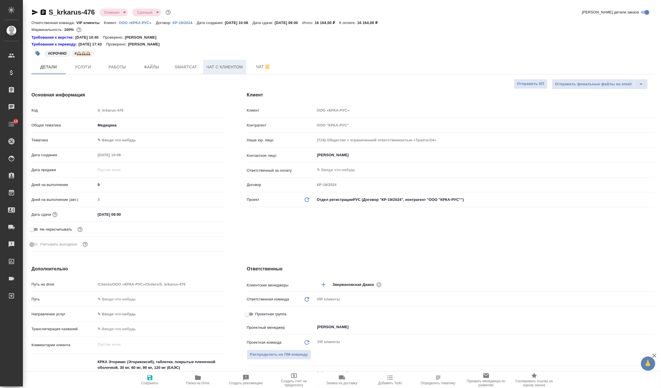
type textarea "x"
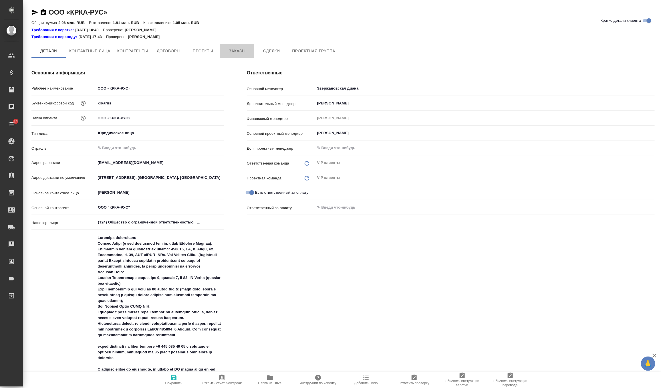
click at [247, 48] on span "Заказы" at bounding box center [236, 50] width 27 height 7
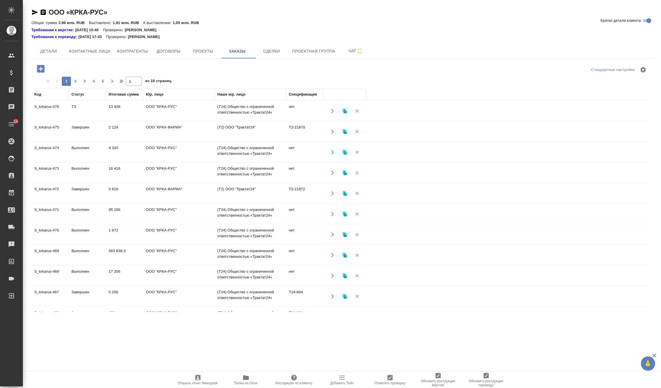
click at [121, 132] on td "2 124" at bounding box center [124, 132] width 37 height 20
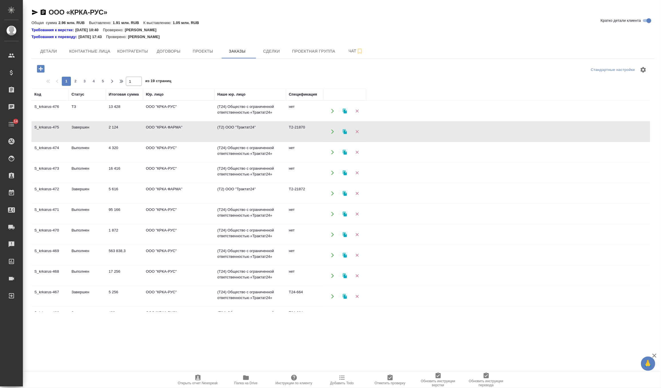
click at [121, 132] on td "2 124" at bounding box center [124, 132] width 37 height 20
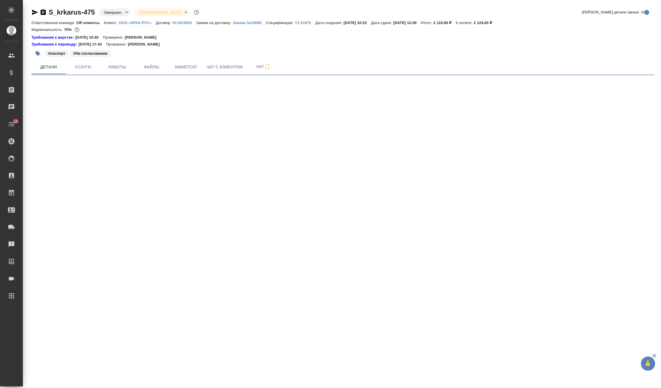
select select "RU"
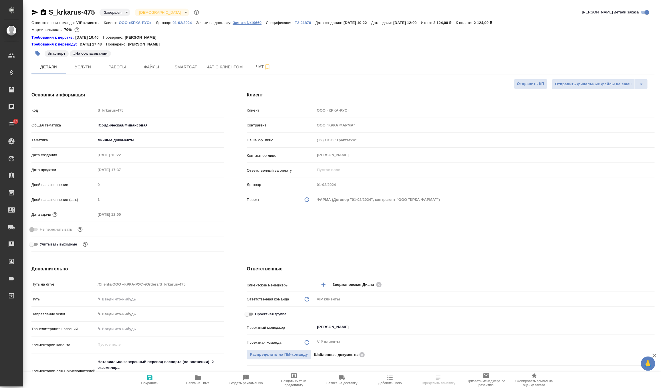
type textarea "x"
click at [263, 24] on p "Заявка №19669" at bounding box center [249, 23] width 33 height 4
type textarea "x"
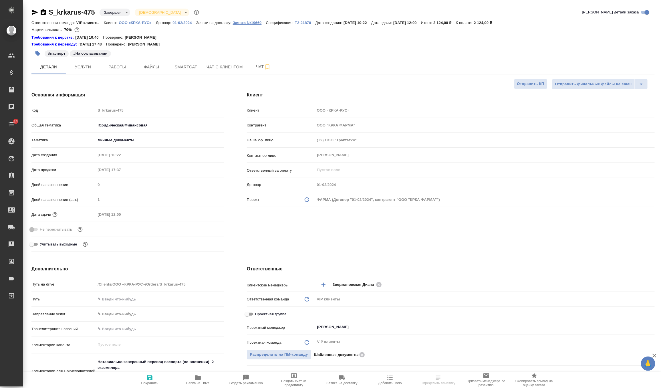
type textarea "x"
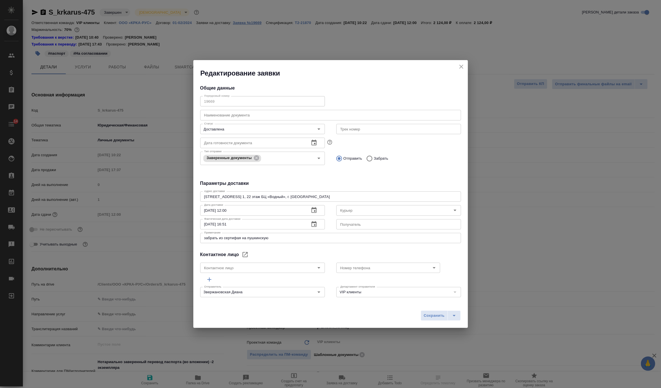
type input "[PERSON_NAME]"
click at [463, 66] on icon "close" at bounding box center [461, 66] width 7 height 7
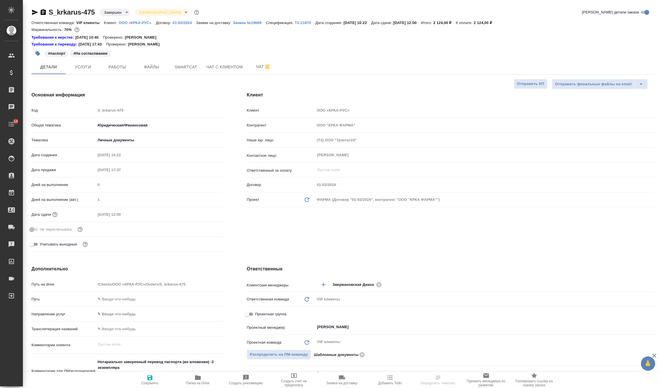
click at [309, 23] on p "Т2-21870" at bounding box center [305, 23] width 21 height 4
type textarea "x"
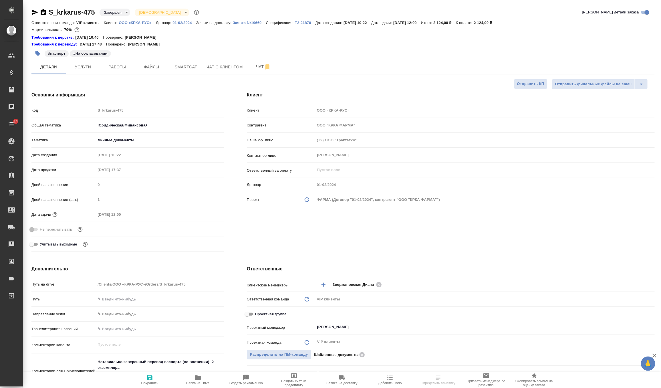
type textarea "x"
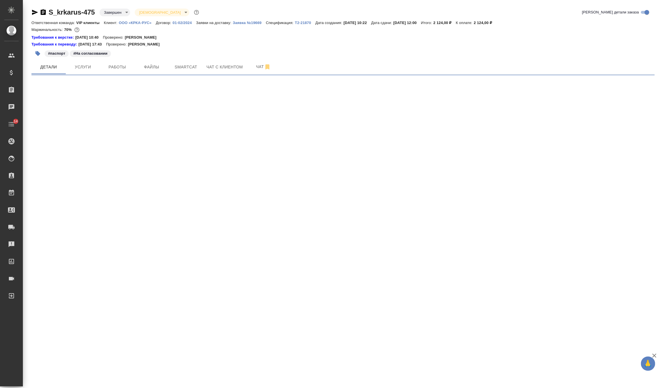
select select "RU"
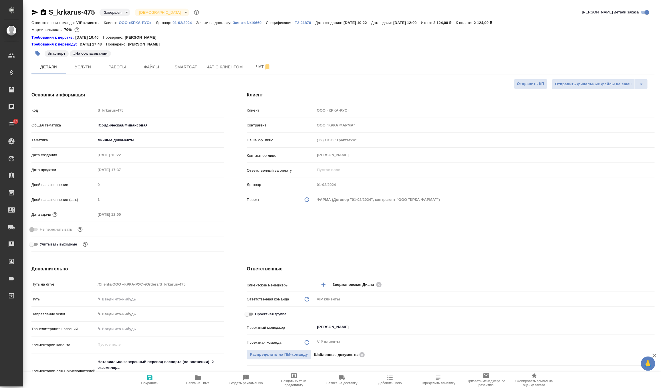
type textarea "x"
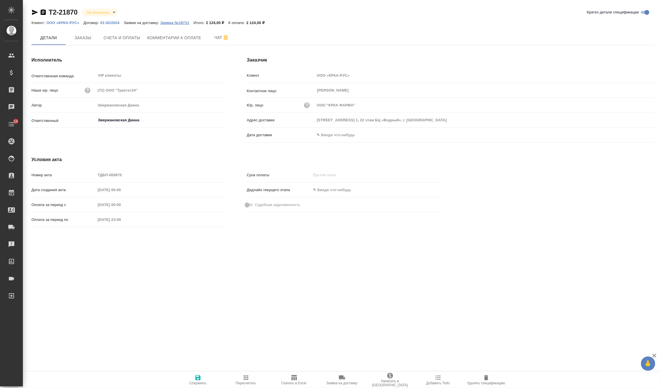
click at [183, 24] on p "Заявка №19711" at bounding box center [176, 23] width 33 height 4
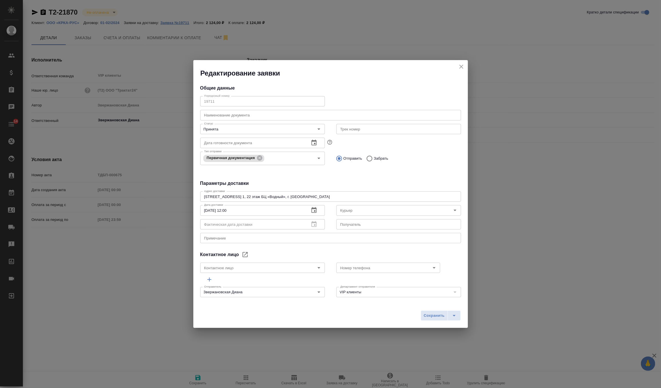
type input "[PERSON_NAME]"
type input "Лукичева Марина"
type input "+7 495 981 10 95"
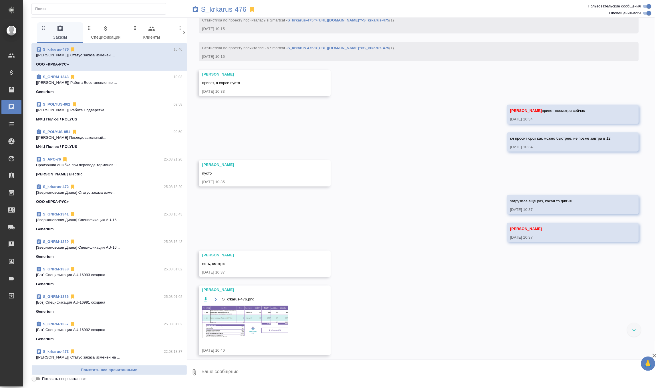
scroll to position [436, 0]
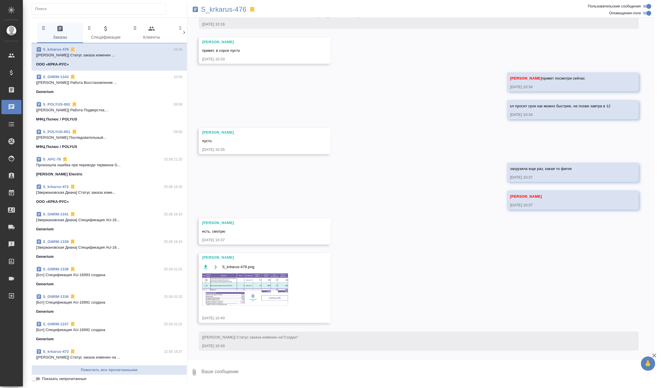
click at [237, 292] on img at bounding box center [245, 289] width 86 height 32
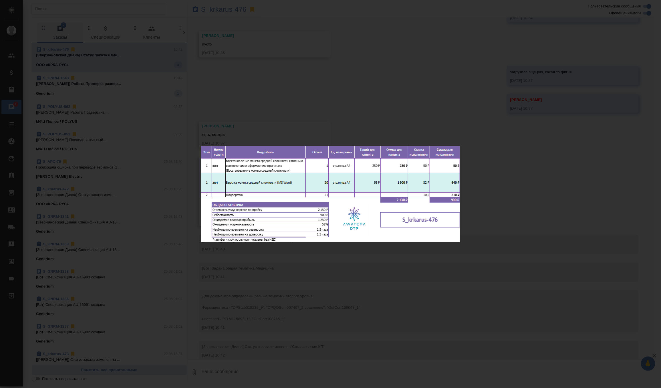
scroll to position [541, 0]
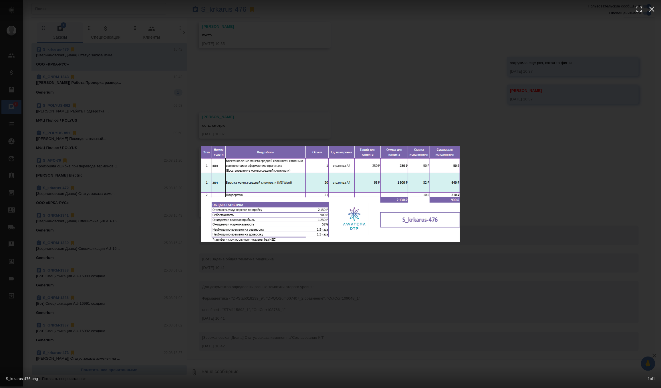
click at [434, 102] on div "S_krkarus-476.png 1 of 1" at bounding box center [330, 194] width 661 height 388
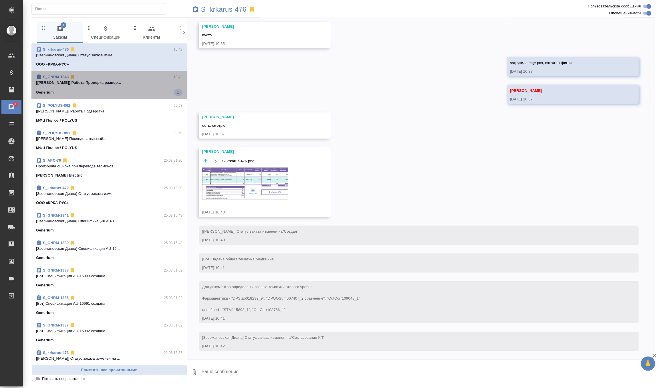
click at [146, 94] on div "Generium 1" at bounding box center [109, 92] width 146 height 7
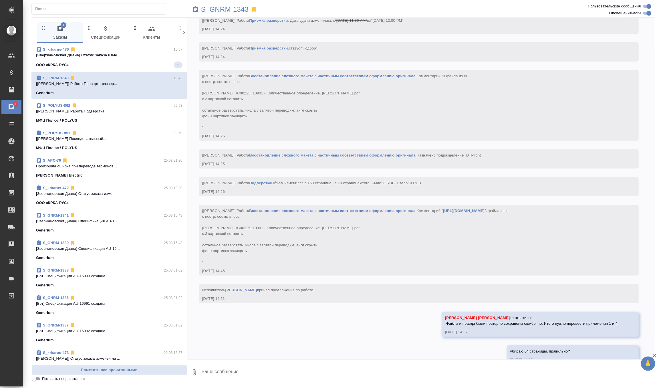
scroll to position [3067, 0]
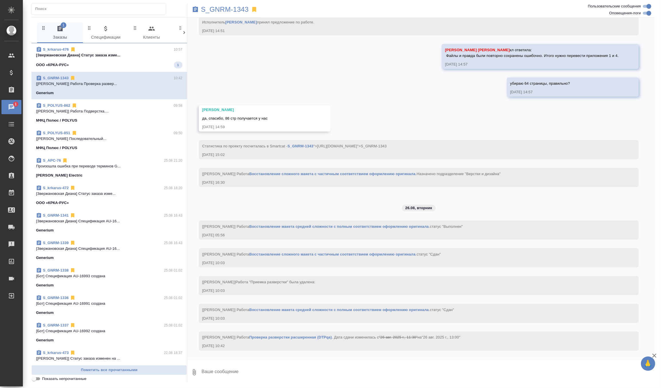
click at [125, 59] on span "S_krkarus-476 10:57 [Звержановская Диана] Статус заказа изме... ООО «КРКА-РУС» 1" at bounding box center [109, 58] width 146 height 22
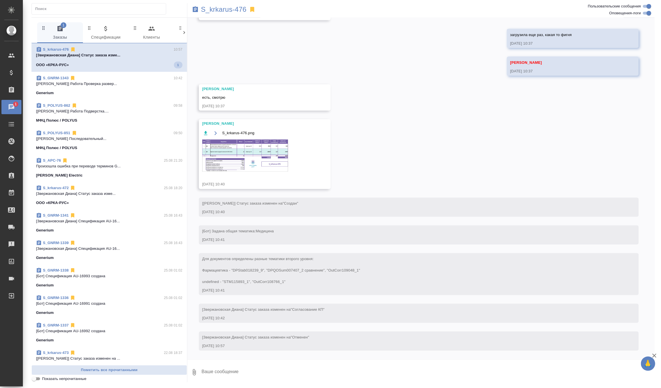
scroll to position [537, 0]
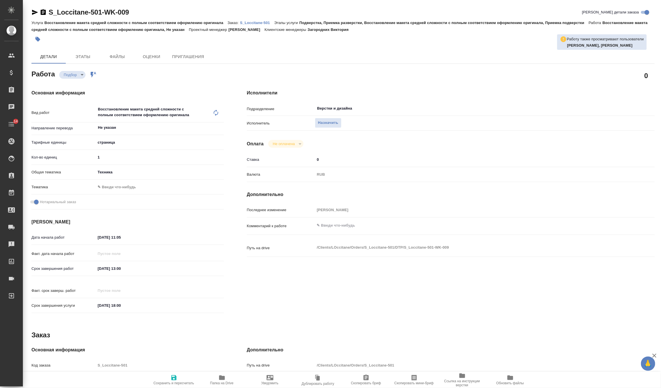
type textarea "x"
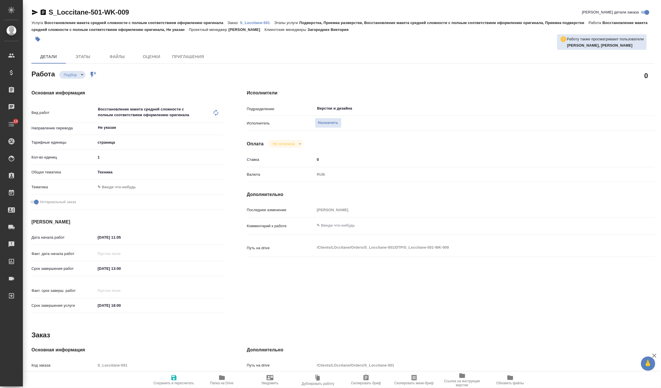
type textarea "x"
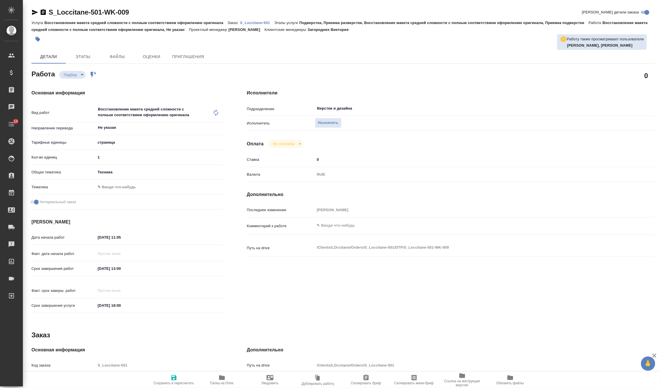
type textarea "x"
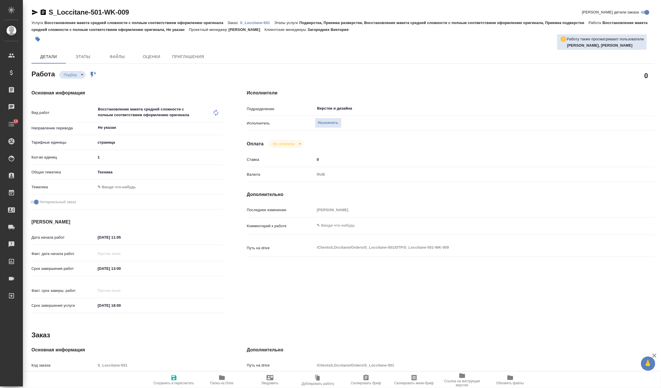
type textarea "x"
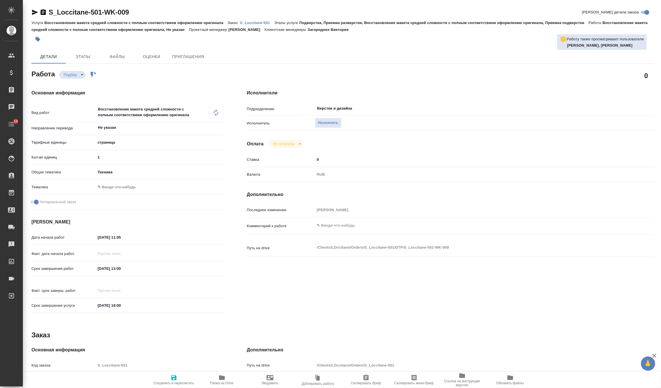
type textarea "x"
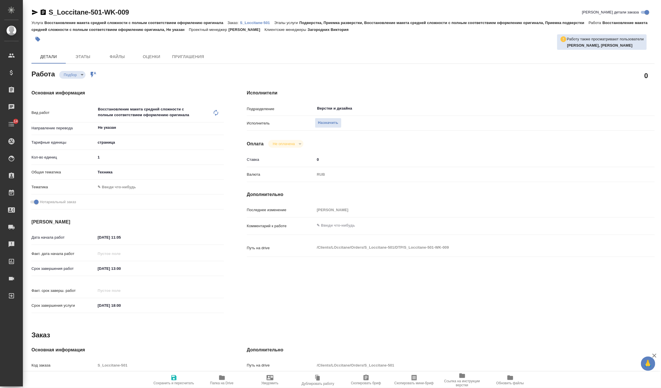
type textarea "x"
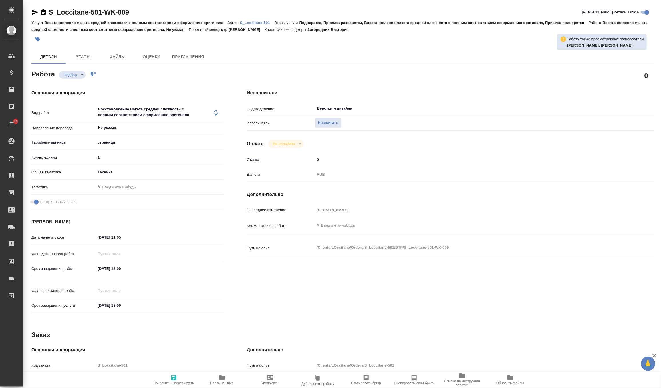
type textarea "x"
